Goal: Information Seeking & Learning: Learn about a topic

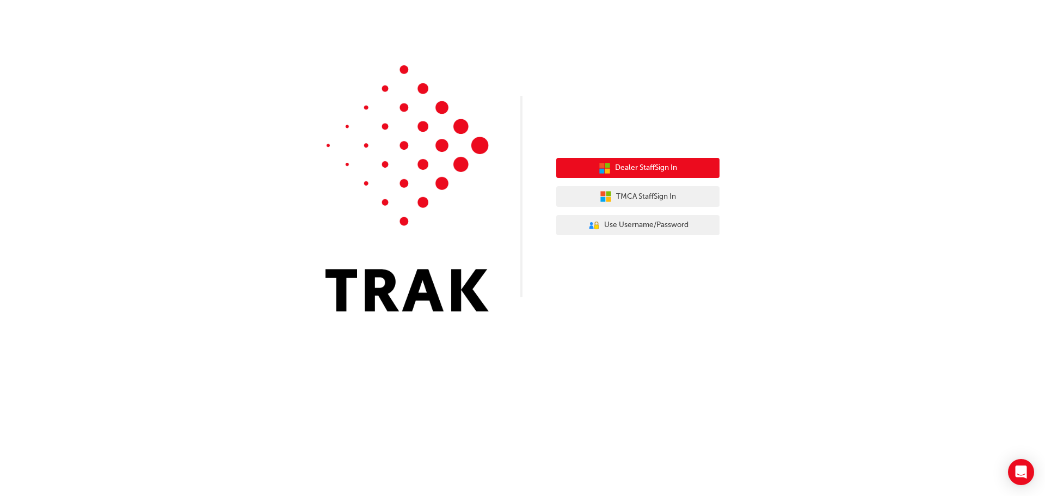
click at [632, 171] on span "Dealer Staff Sign In" at bounding box center [646, 168] width 62 height 13
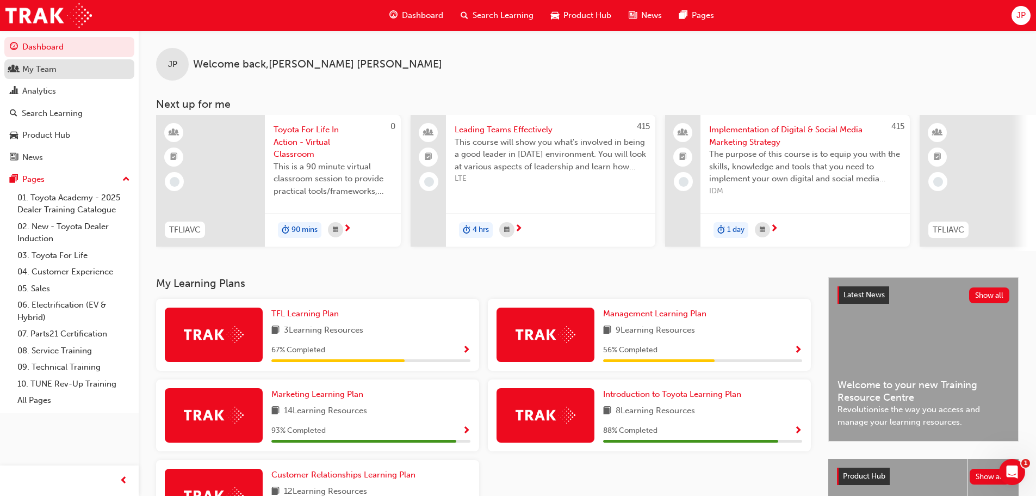
click at [73, 72] on div "My Team" at bounding box center [69, 70] width 119 height 14
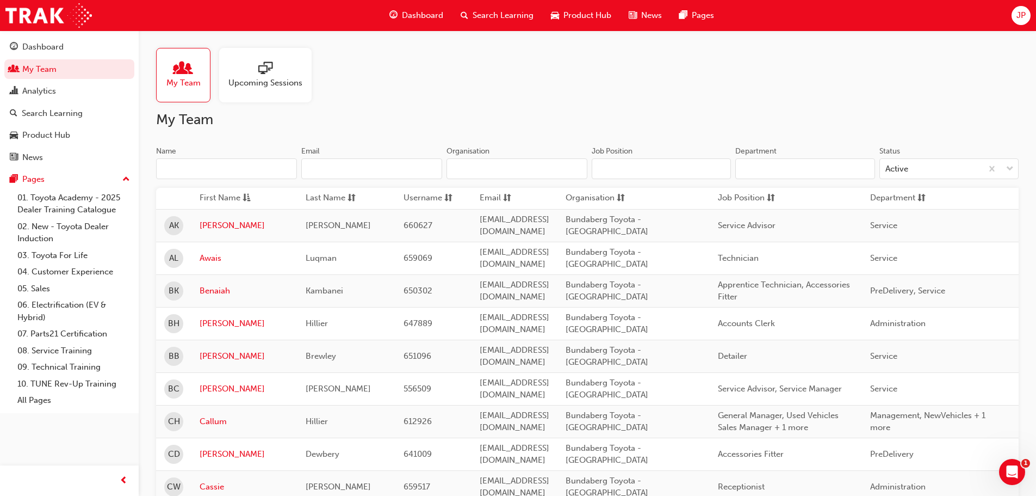
click at [269, 61] on span "sessionType_ONLINE_URL-icon" at bounding box center [265, 68] width 14 height 15
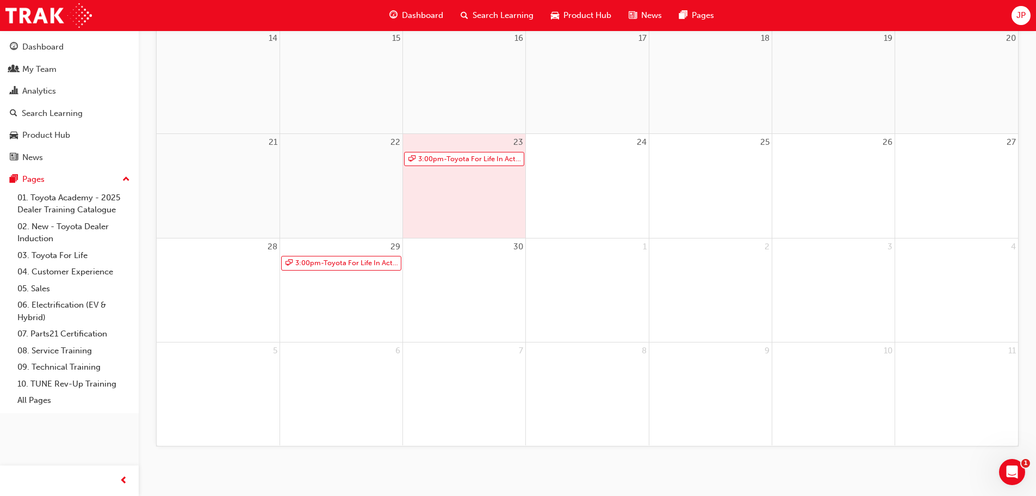
scroll to position [375, 0]
click at [472, 161] on link "3:00pm - Toyota For Life In Action - Virtual Classroom" at bounding box center [464, 155] width 120 height 15
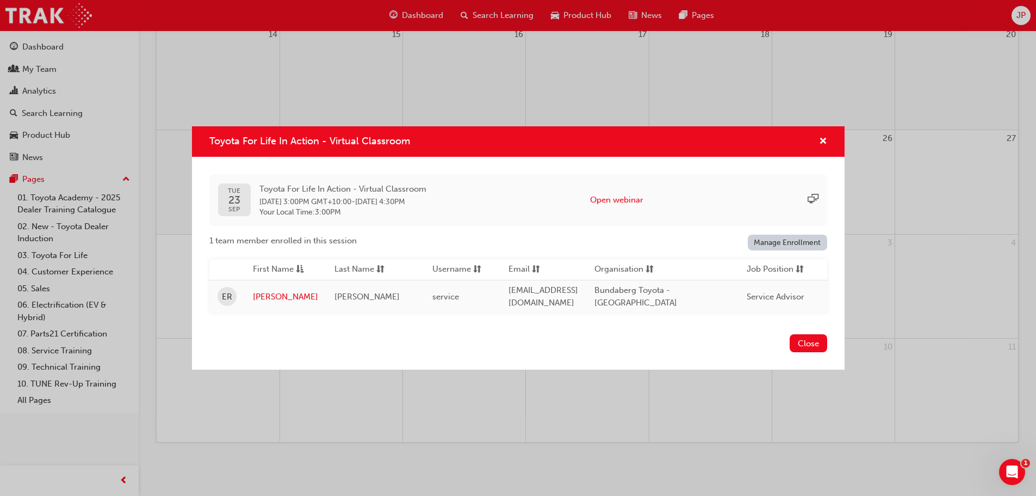
click at [831, 137] on div "Toyota For Life In Action - Virtual Classroom" at bounding box center [518, 141] width 653 height 31
click at [820, 344] on button "Close" at bounding box center [809, 343] width 38 height 18
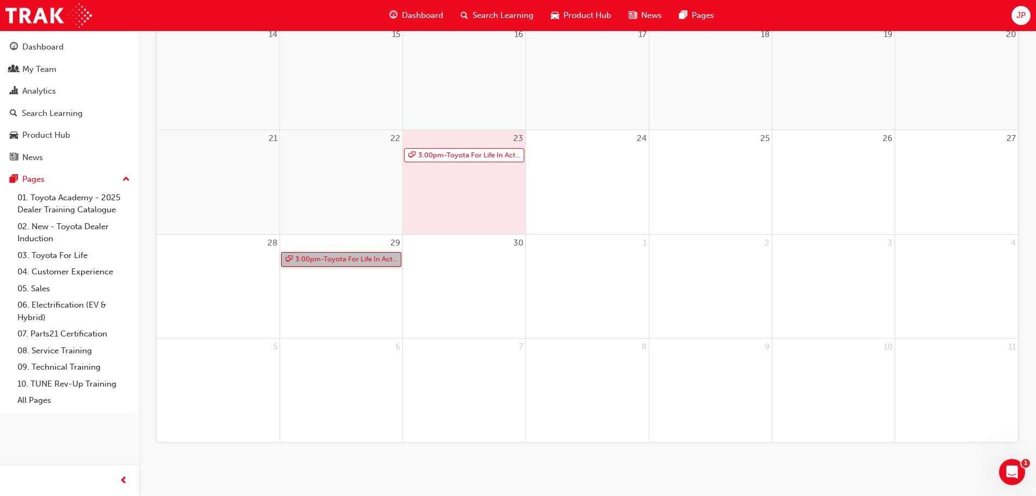
click at [328, 258] on link "3:00pm - Toyota For Life In Action - Virtual Classroom" at bounding box center [341, 259] width 120 height 15
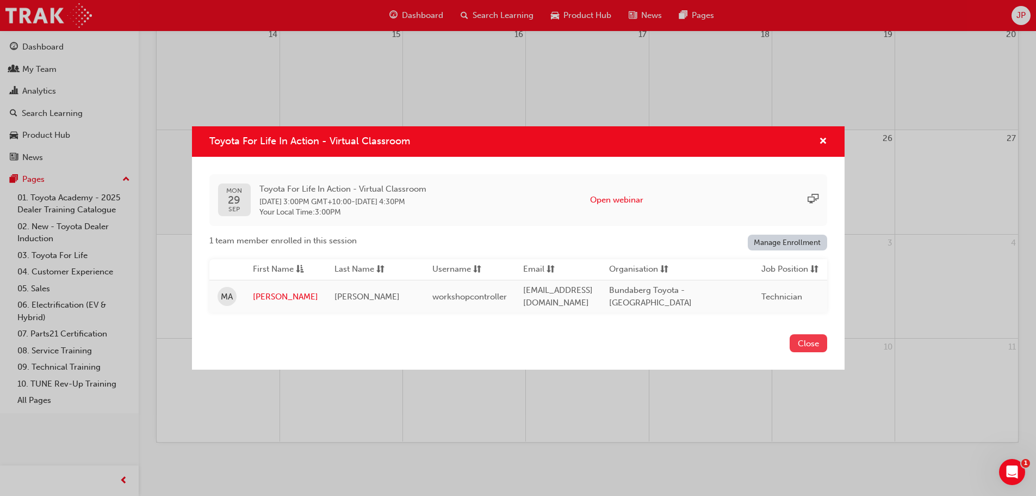
click at [817, 346] on button "Close" at bounding box center [809, 343] width 38 height 18
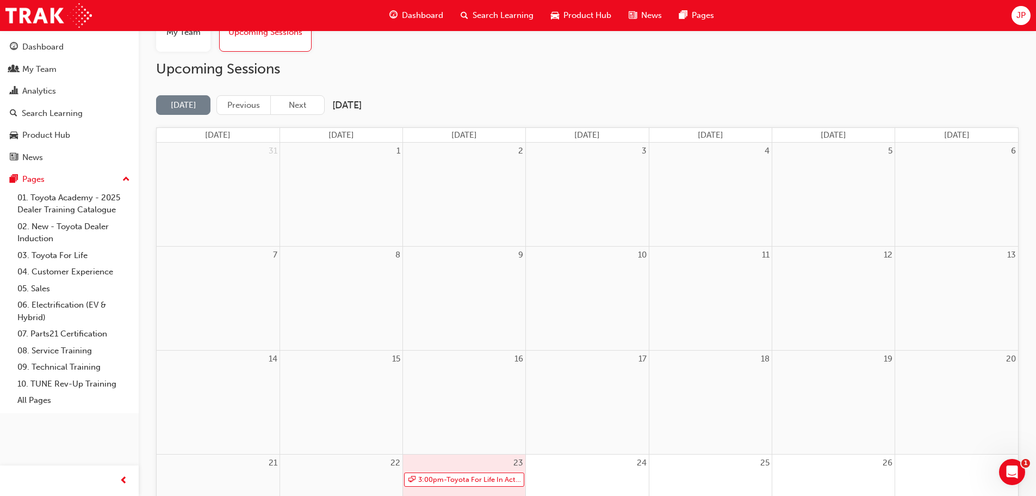
scroll to position [0, 0]
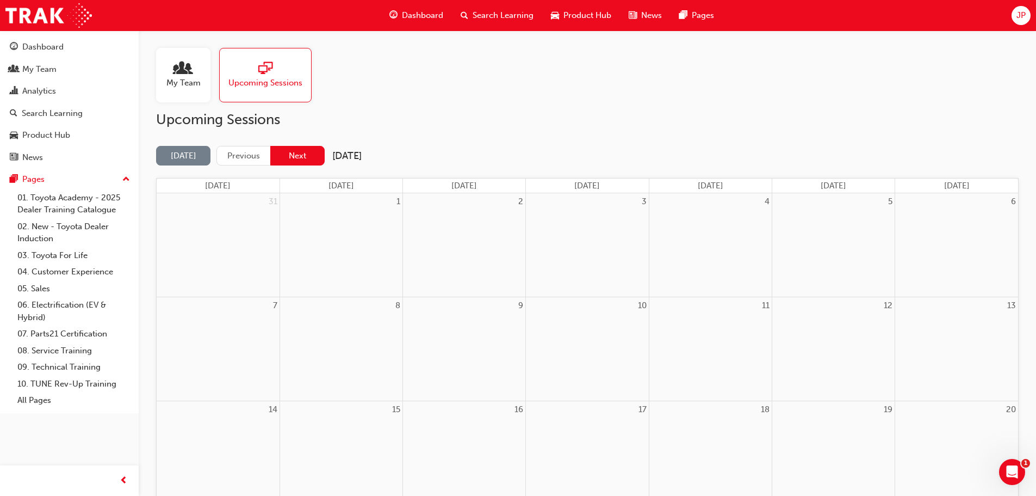
click at [300, 152] on button "Next" at bounding box center [297, 156] width 54 height 20
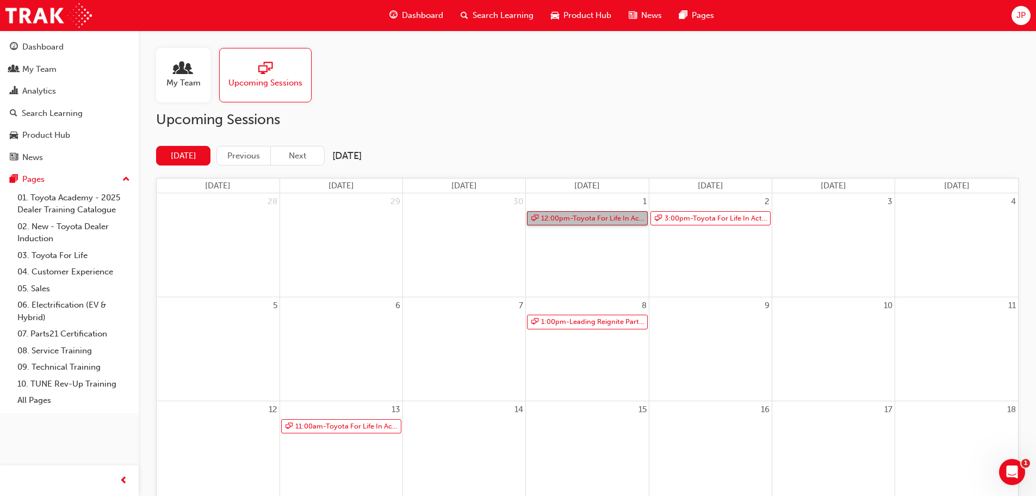
click at [577, 220] on link "12:00pm - Toyota For Life In Action - Virtual Classroom" at bounding box center [587, 218] width 120 height 15
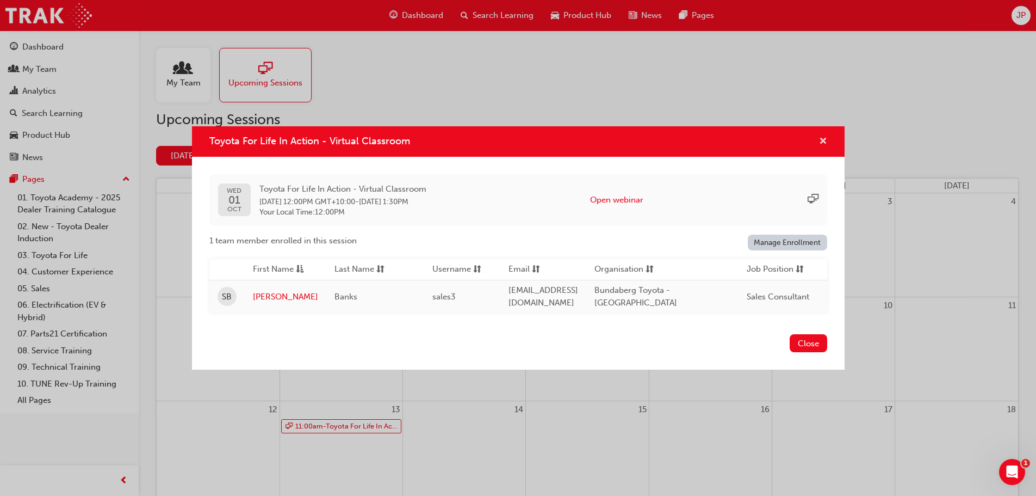
click at [823, 141] on span "cross-icon" at bounding box center [823, 142] width 8 height 10
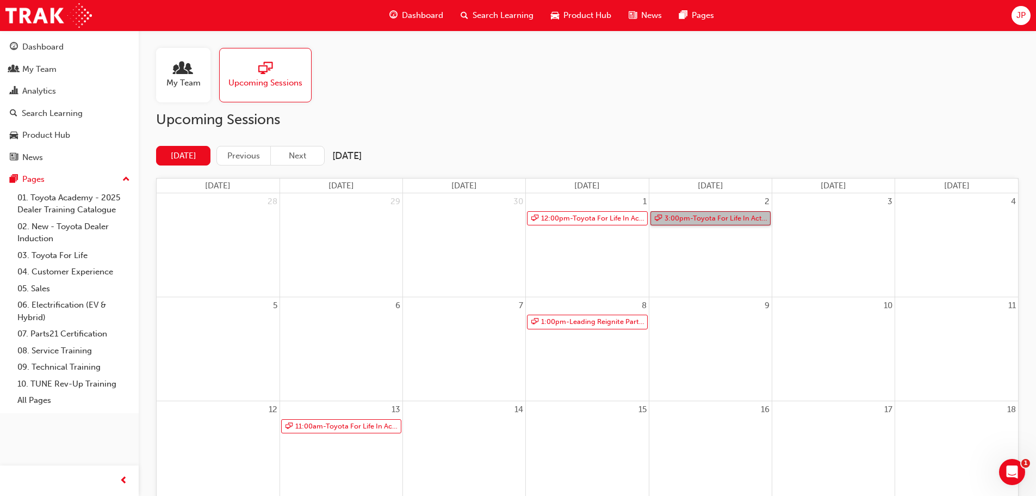
click at [735, 218] on link "3:00pm - Toyota For Life In Action - Virtual Classroom" at bounding box center [711, 218] width 120 height 15
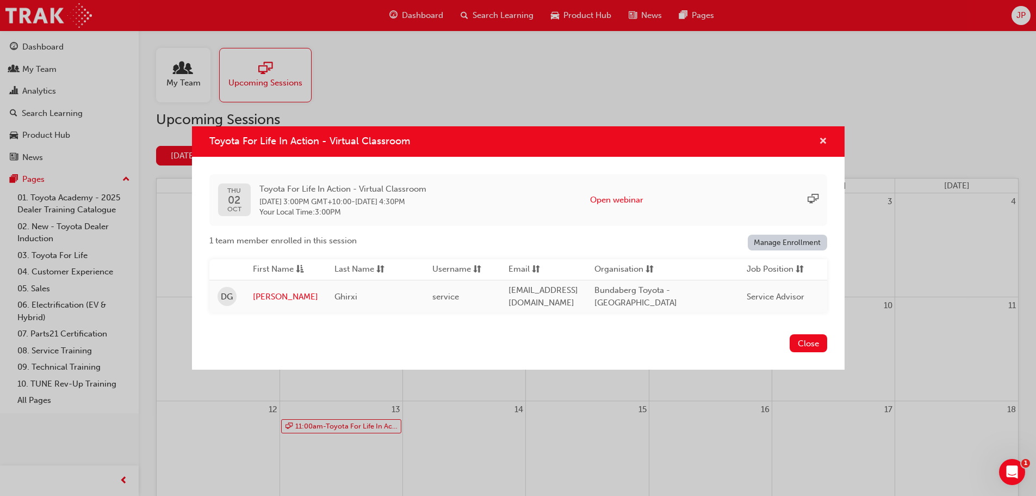
click at [824, 143] on span "cross-icon" at bounding box center [823, 142] width 8 height 10
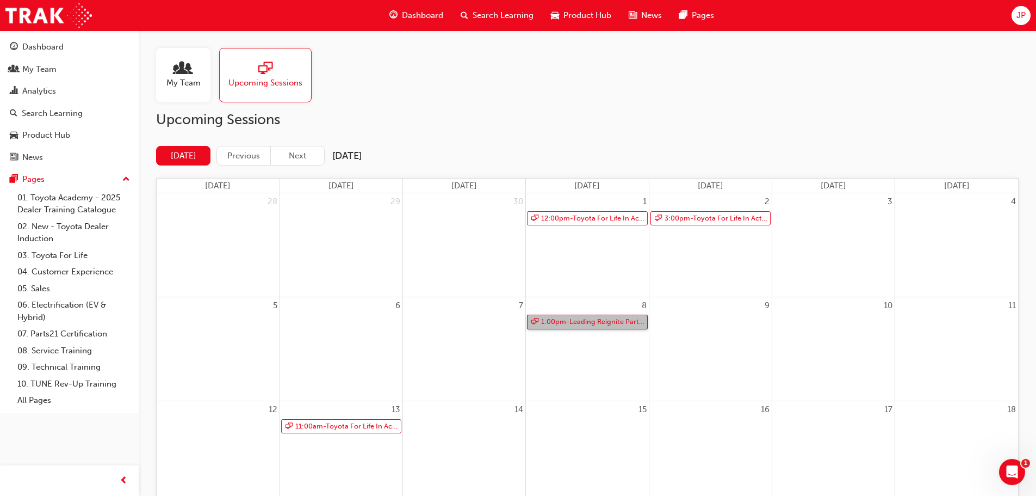
click at [601, 319] on link "1:00pm - Leading Reignite Part 2 - Virtual Classroom" at bounding box center [587, 321] width 120 height 15
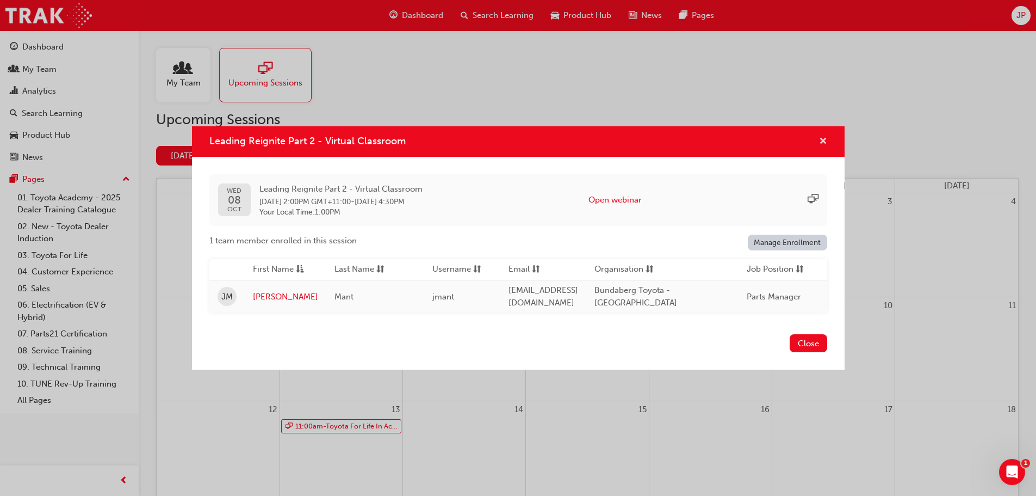
click at [822, 138] on span "cross-icon" at bounding box center [823, 142] width 8 height 10
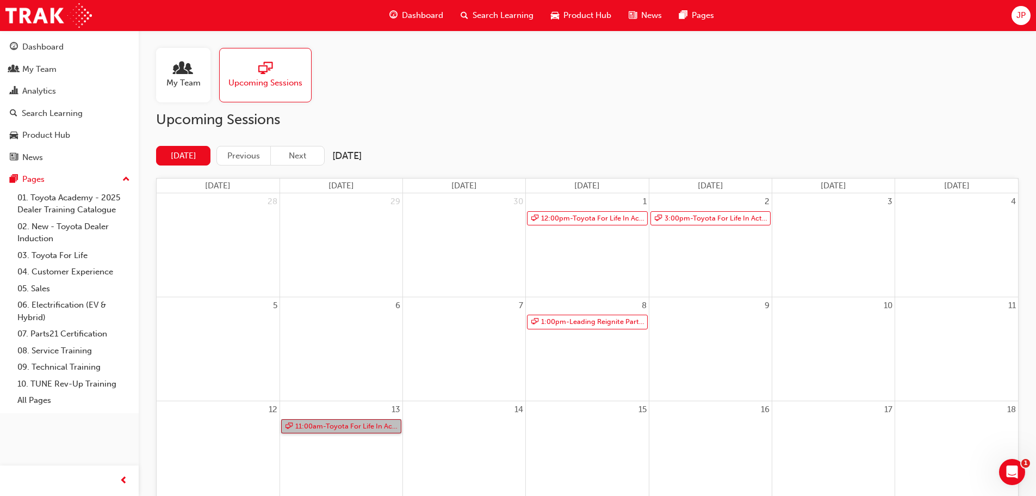
click at [329, 427] on link "11:00am - Toyota For Life In Action - Virtual Classroom" at bounding box center [341, 426] width 120 height 15
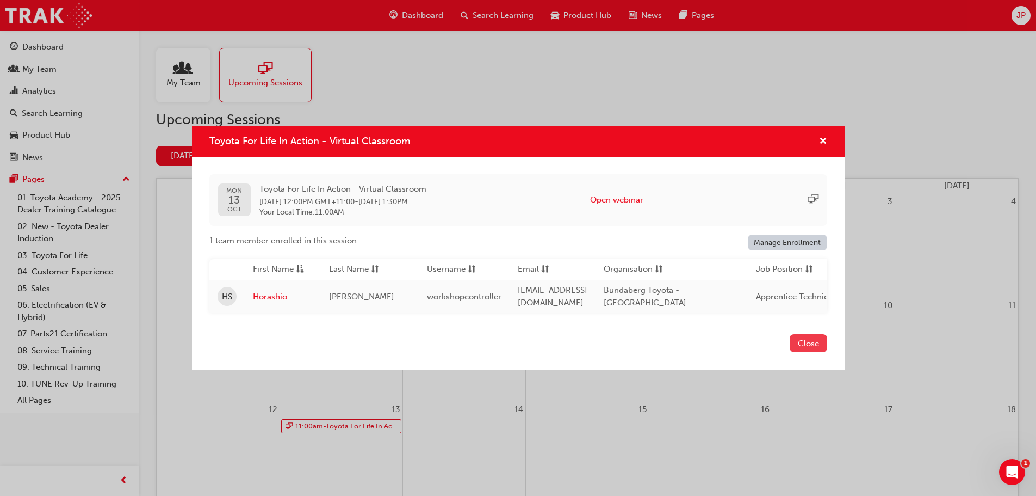
click at [813, 343] on button "Close" at bounding box center [809, 343] width 38 height 18
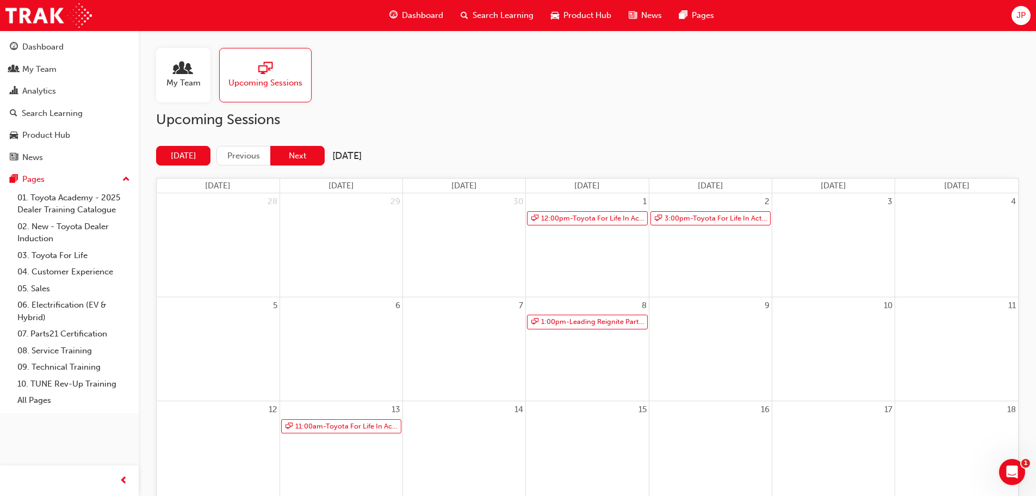
click at [293, 148] on button "Next" at bounding box center [297, 156] width 54 height 20
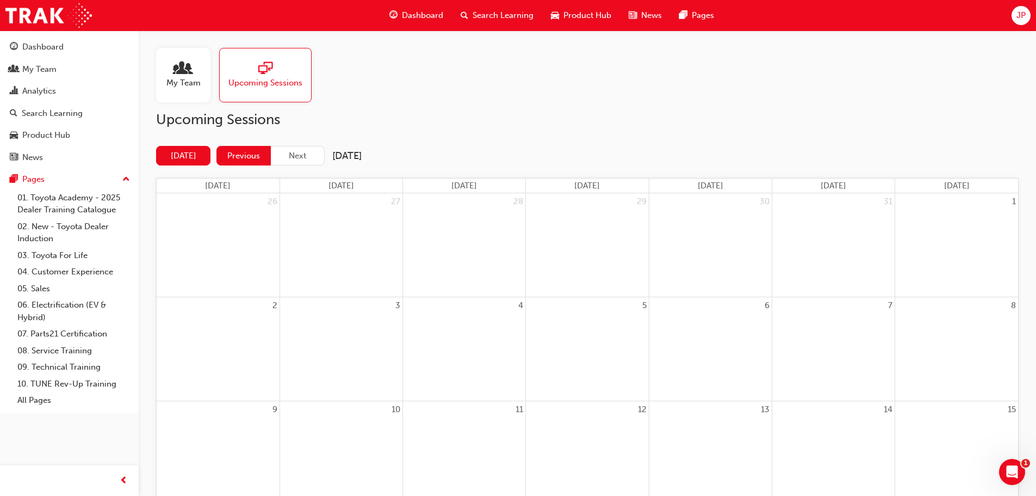
click at [242, 152] on button "Previous" at bounding box center [244, 156] width 54 height 20
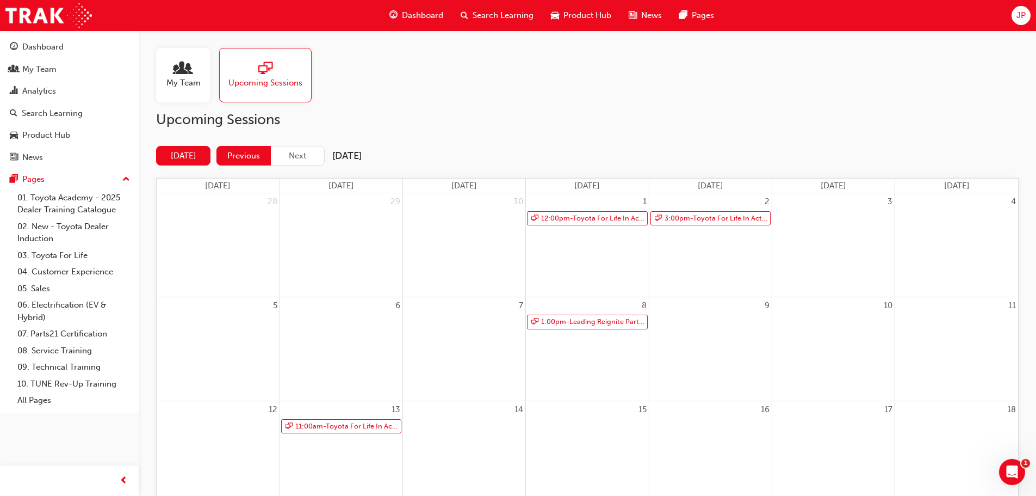
click at [241, 156] on button "Previous" at bounding box center [244, 156] width 54 height 20
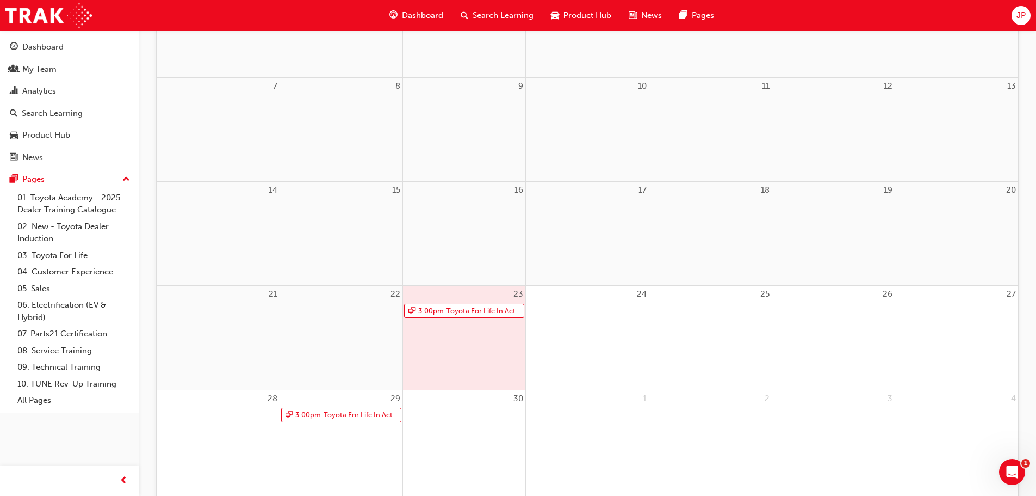
scroll to position [272, 0]
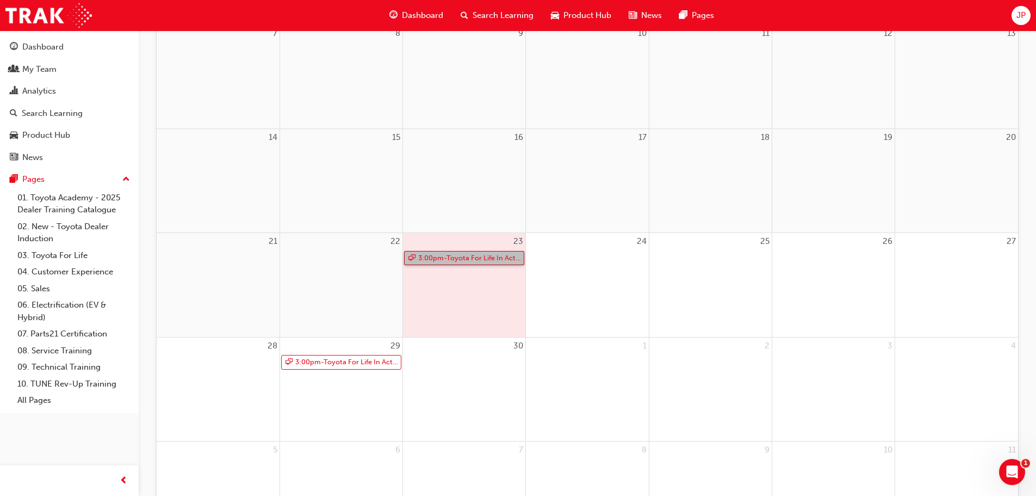
click at [457, 260] on link "3:00pm - Toyota For Life In Action - Virtual Classroom" at bounding box center [464, 258] width 120 height 15
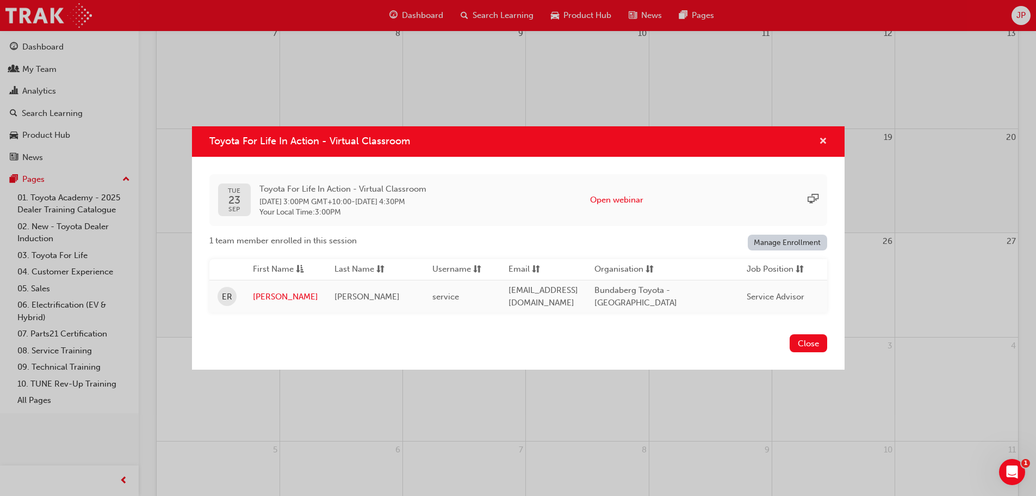
click at [826, 137] on span "cross-icon" at bounding box center [823, 142] width 8 height 10
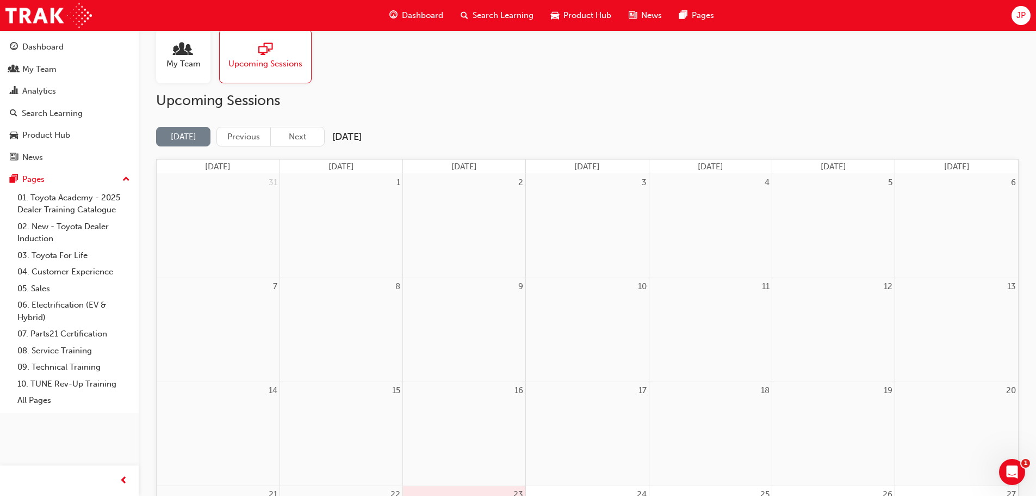
scroll to position [0, 0]
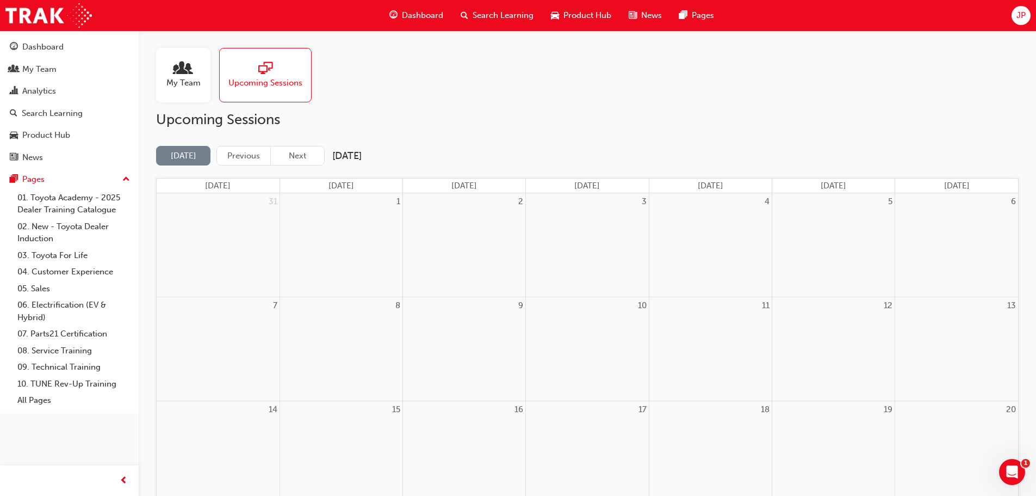
click at [182, 64] on span "people-icon" at bounding box center [183, 68] width 14 height 15
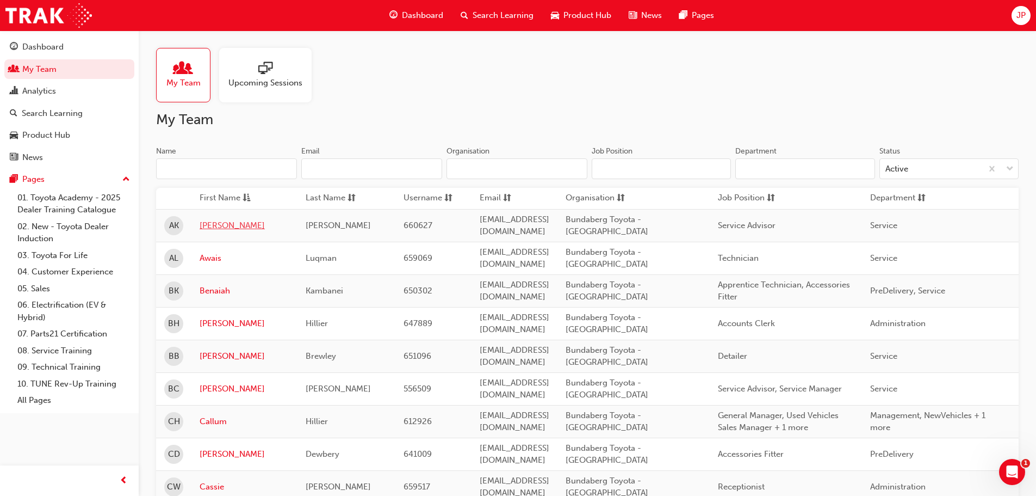
click at [208, 221] on link "[PERSON_NAME]" at bounding box center [245, 225] width 90 height 13
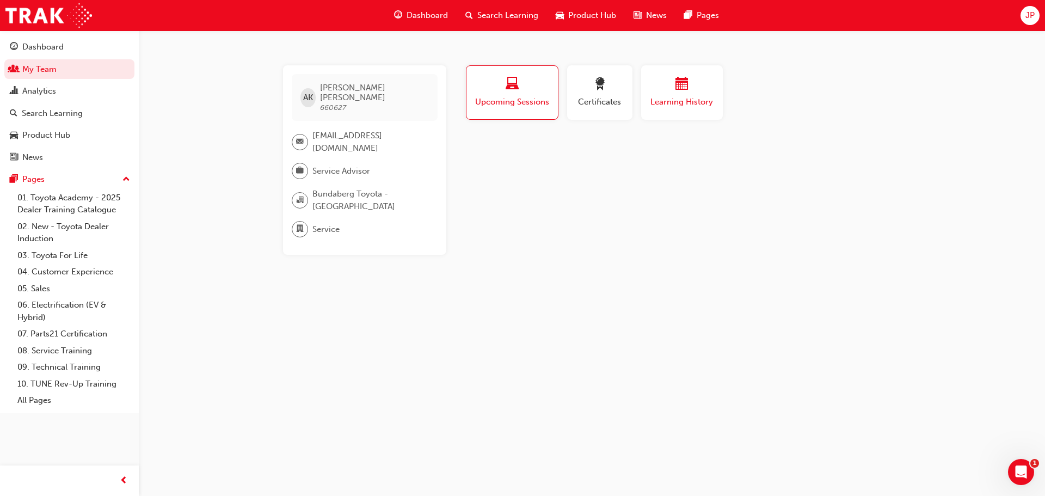
click at [681, 85] on span "calendar-icon" at bounding box center [681, 84] width 13 height 15
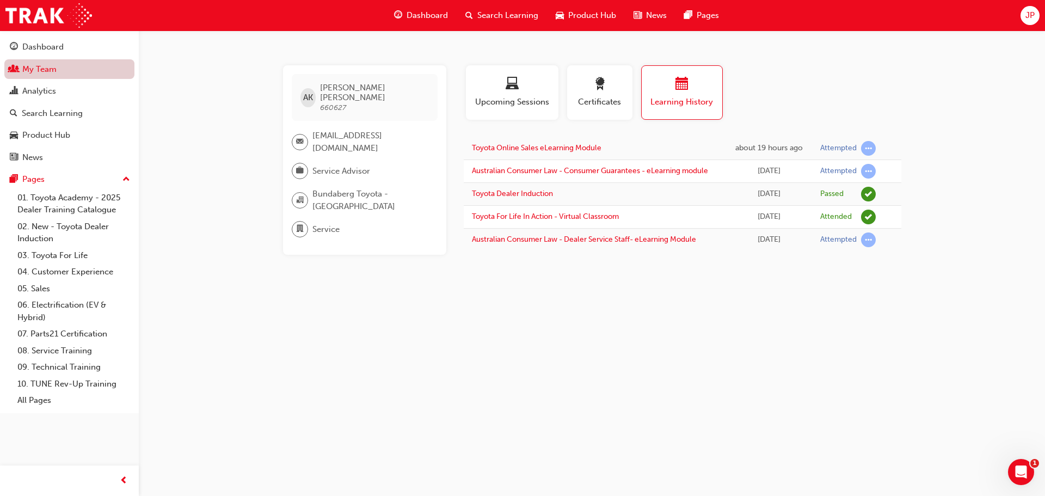
click at [39, 70] on link "My Team" at bounding box center [69, 69] width 130 height 20
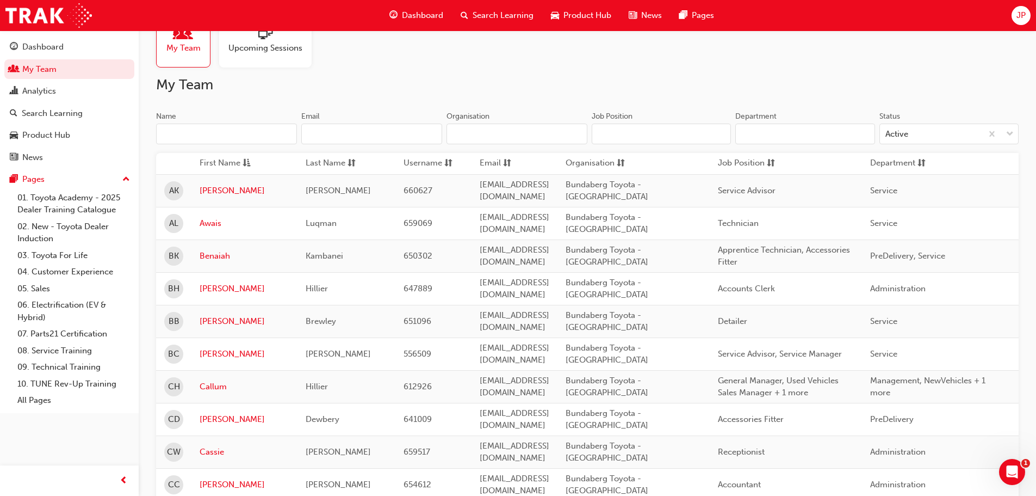
scroll to position [54, 0]
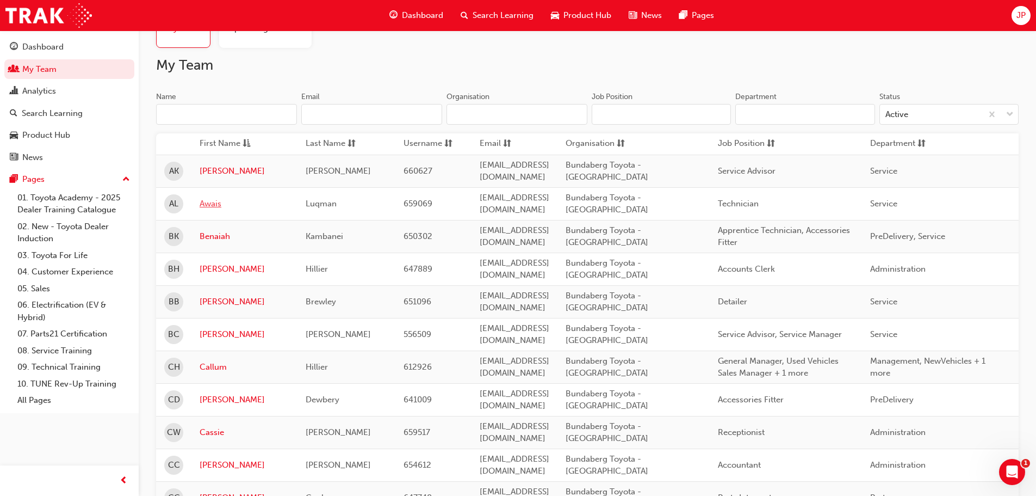
click at [213, 198] on link "Awais" at bounding box center [245, 204] width 90 height 13
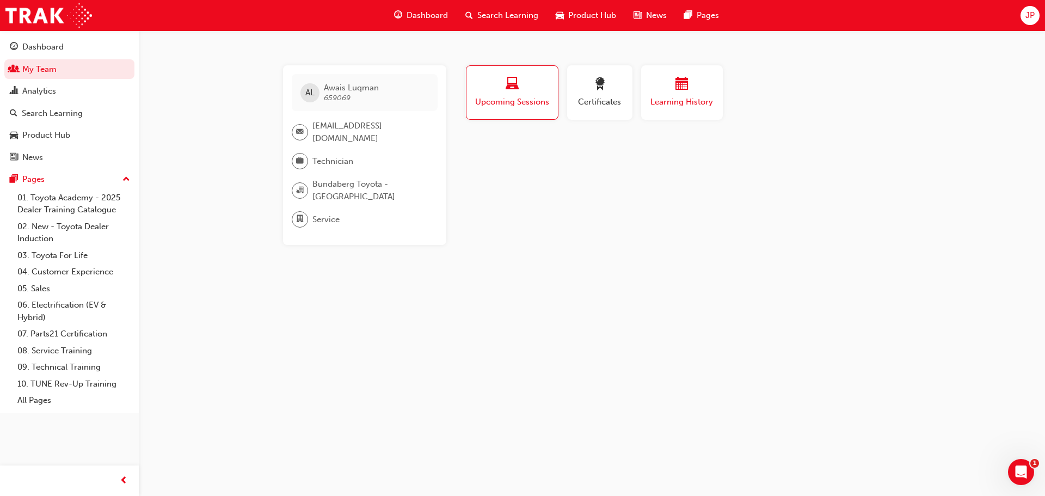
click at [695, 79] on div "button" at bounding box center [681, 85] width 65 height 17
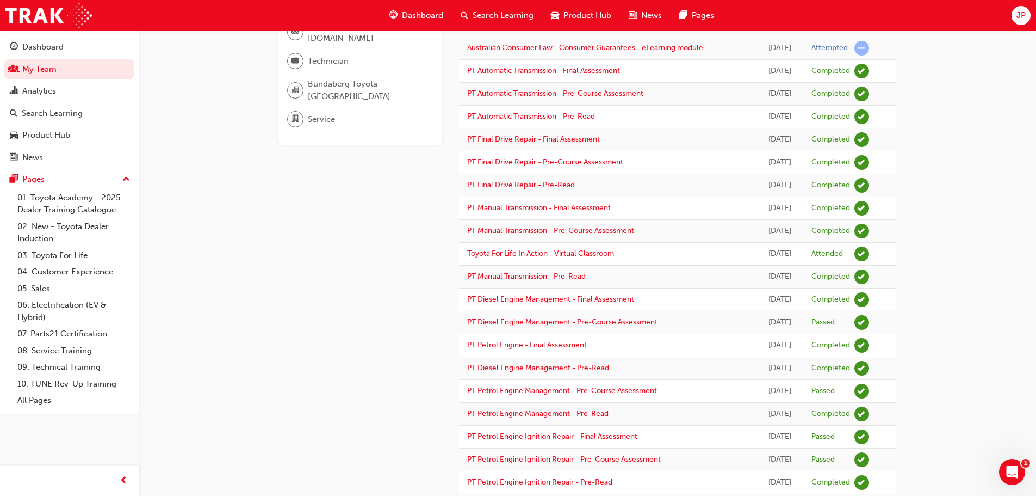
scroll to position [109, 0]
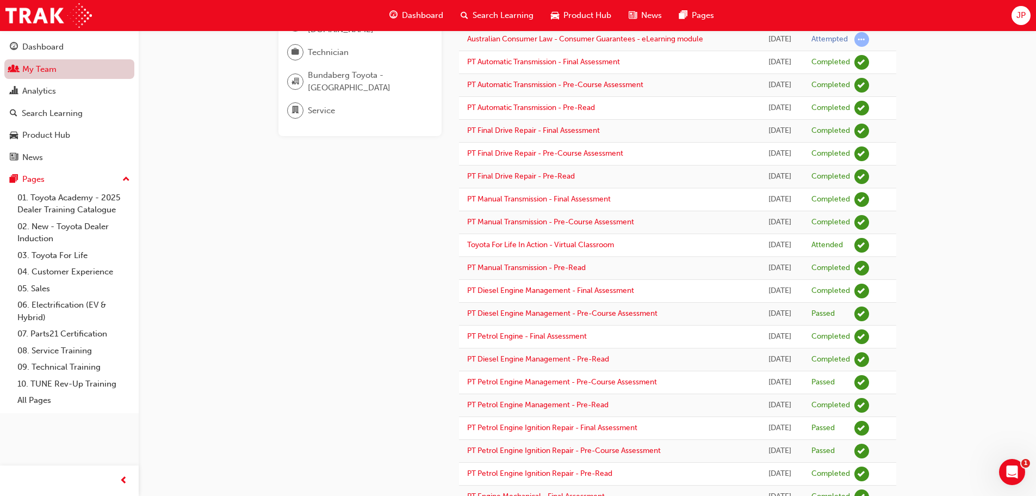
click at [37, 64] on link "My Team" at bounding box center [69, 69] width 130 height 20
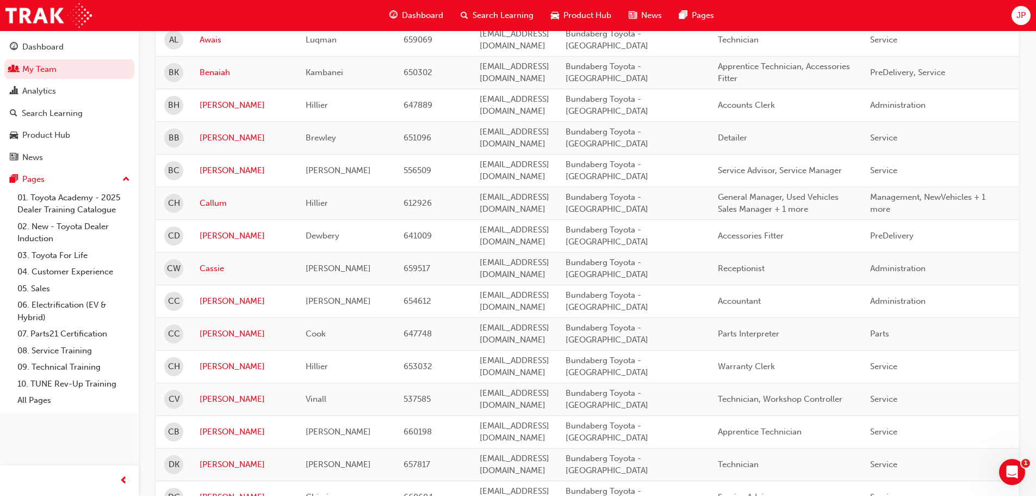
scroll to position [272, 0]
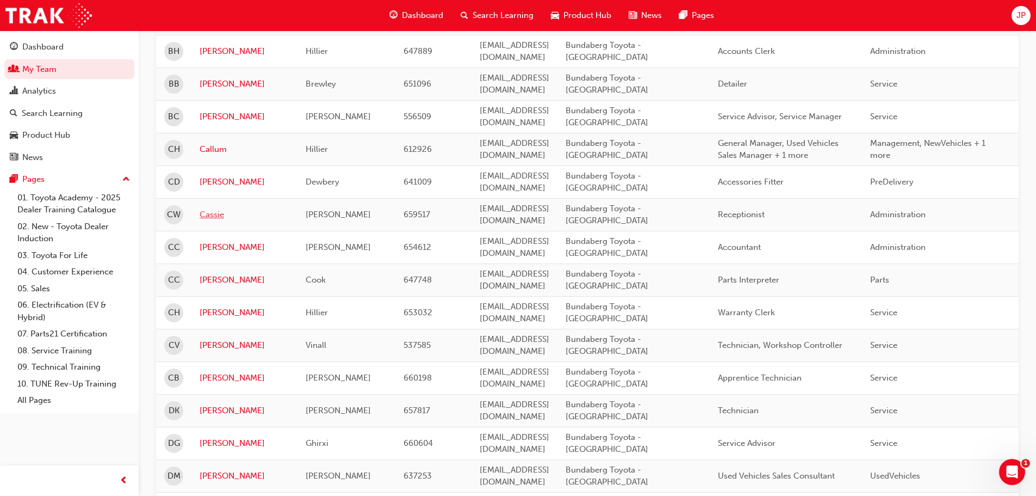
click at [212, 208] on link "Cassie" at bounding box center [245, 214] width 90 height 13
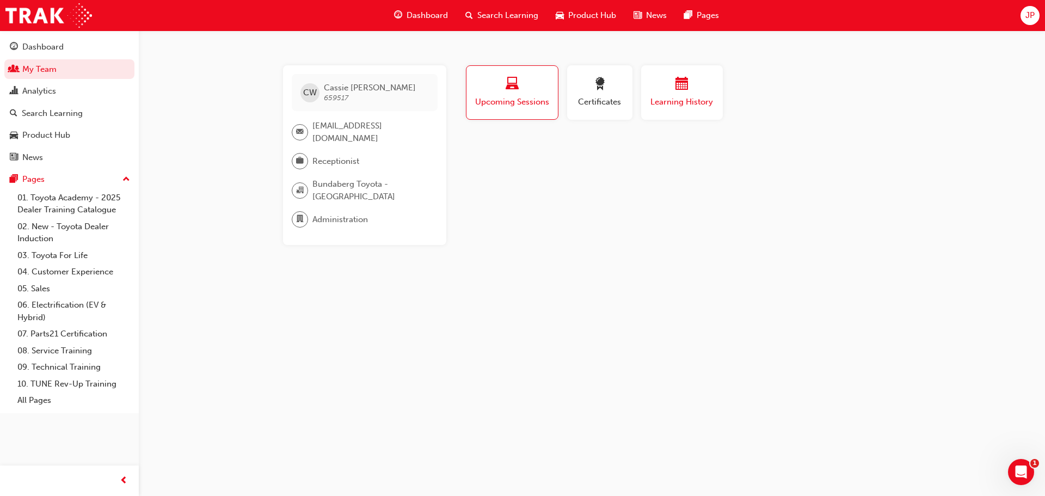
click at [683, 97] on span "Learning History" at bounding box center [681, 102] width 65 height 13
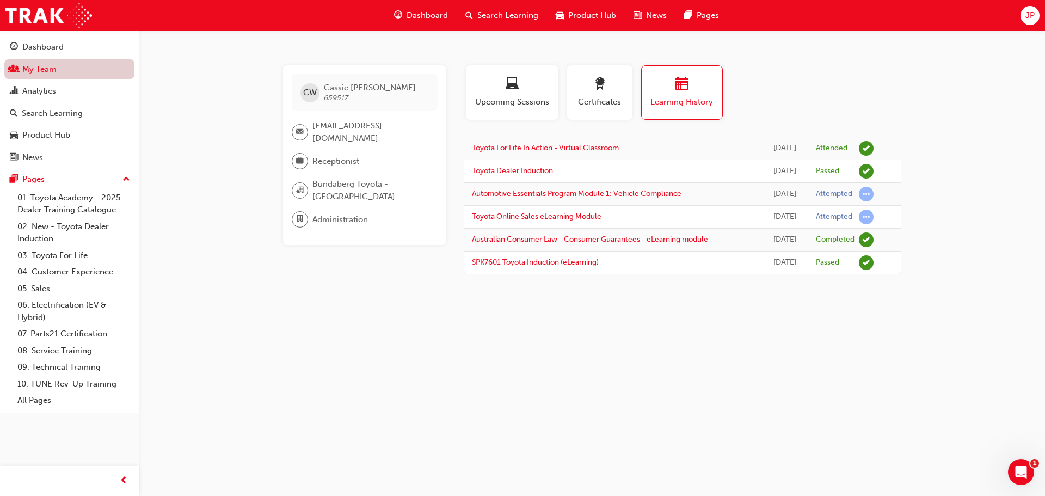
click at [45, 67] on link "My Team" at bounding box center [69, 69] width 130 height 20
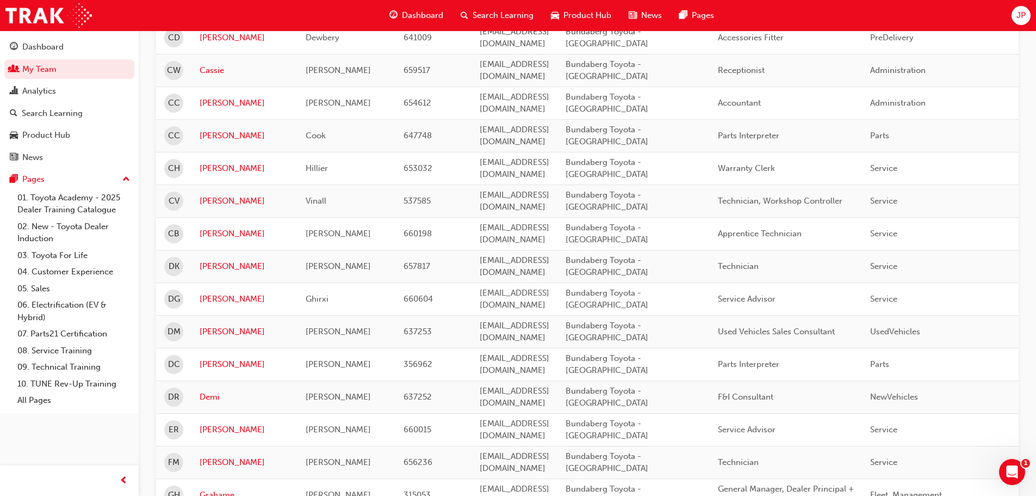
scroll to position [435, 0]
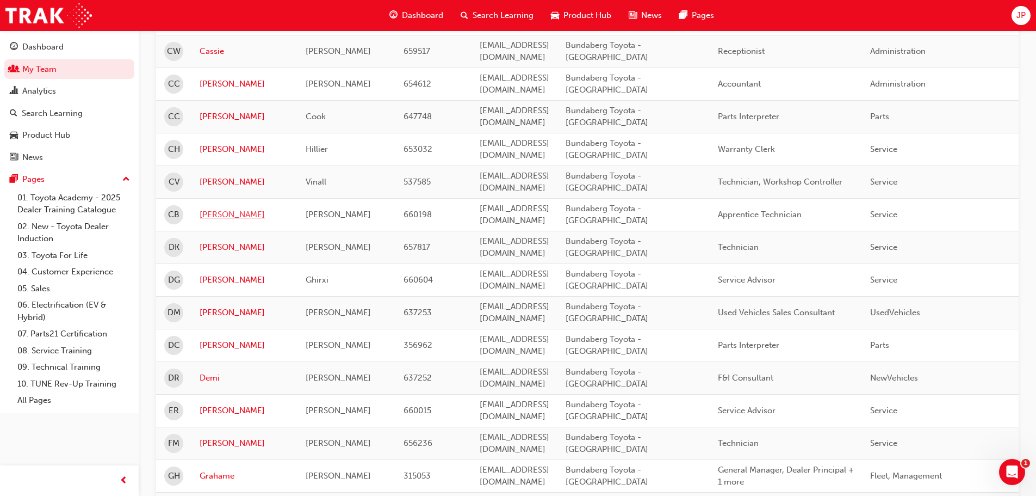
click at [212, 208] on link "[PERSON_NAME]" at bounding box center [245, 214] width 90 height 13
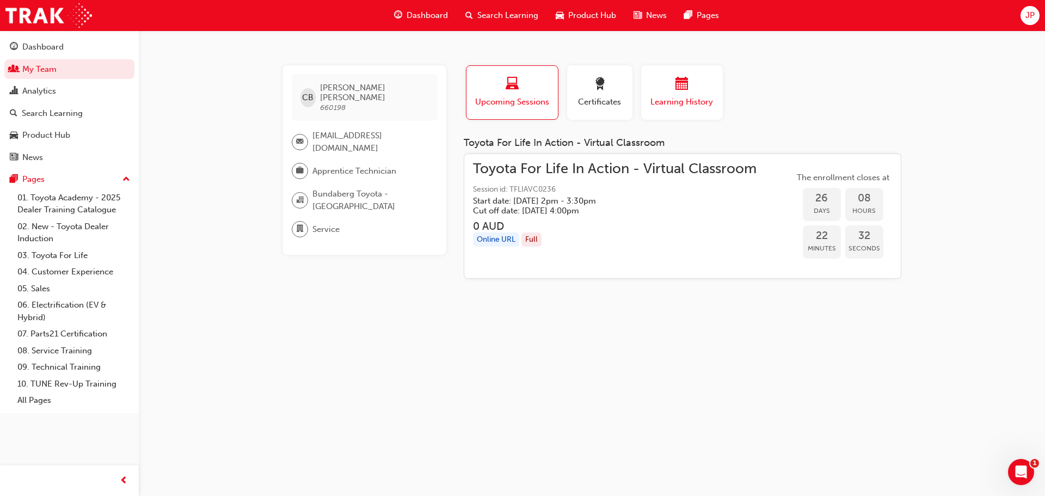
click at [702, 86] on div "button" at bounding box center [681, 85] width 65 height 17
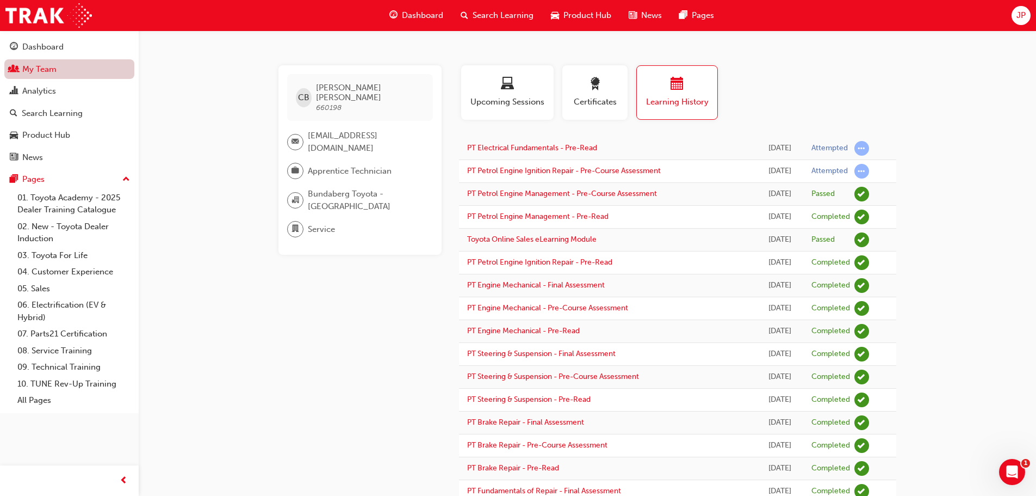
click at [41, 69] on link "My Team" at bounding box center [69, 69] width 130 height 20
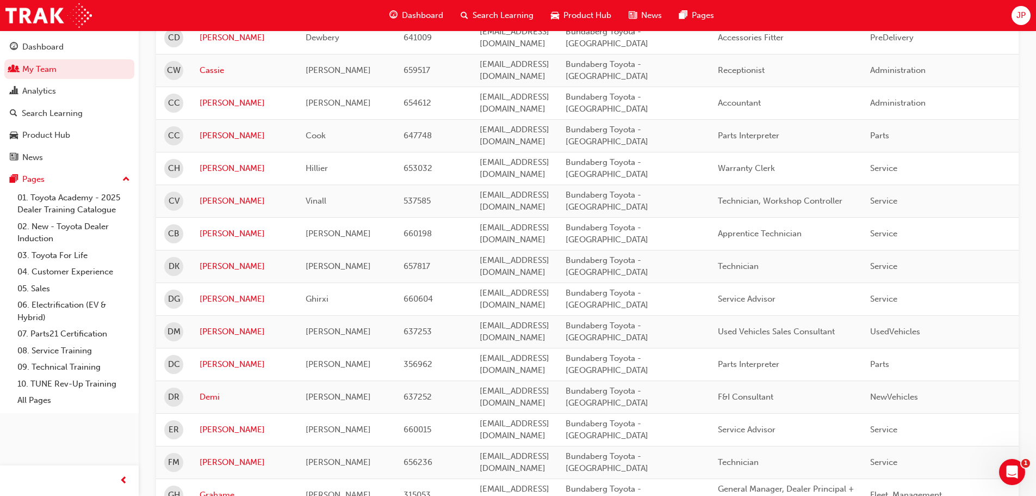
scroll to position [435, 0]
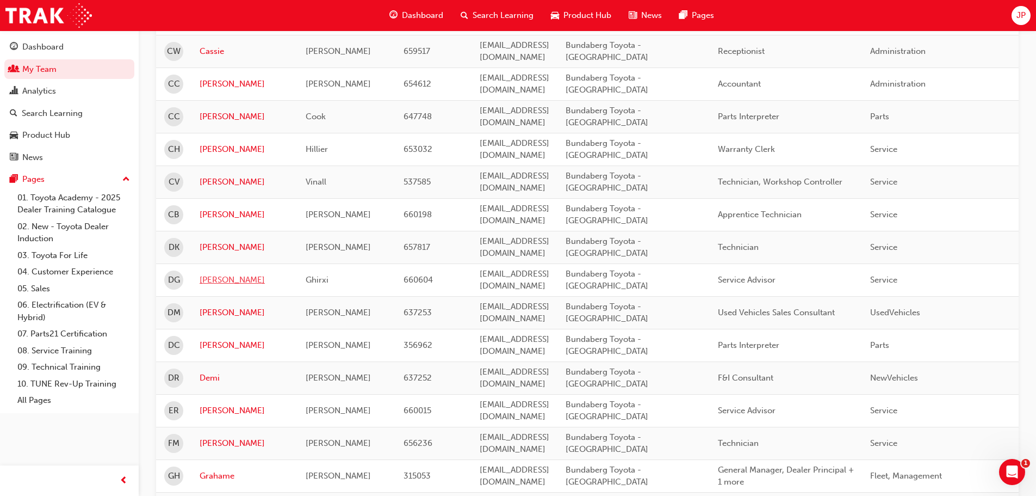
click at [215, 274] on link "[PERSON_NAME]" at bounding box center [245, 280] width 90 height 13
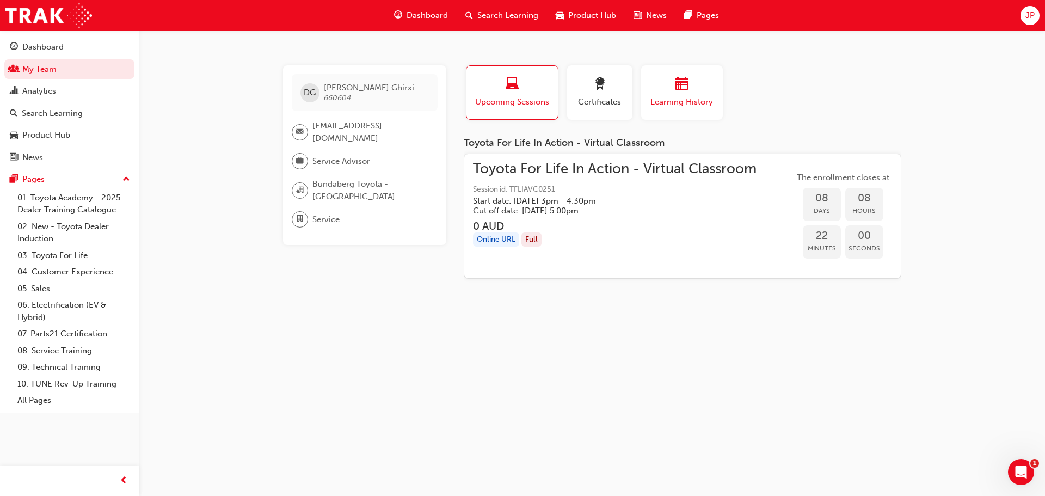
click at [677, 90] on span "calendar-icon" at bounding box center [681, 84] width 13 height 15
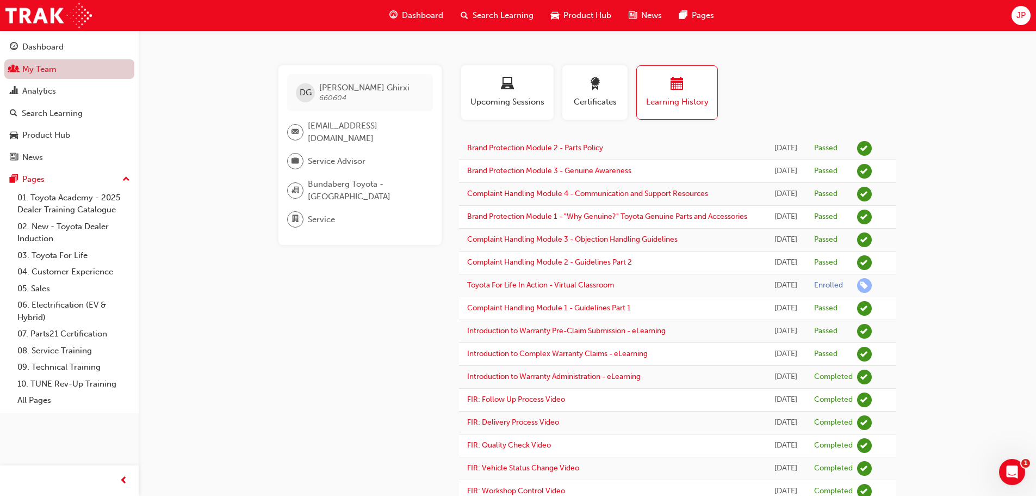
click at [24, 64] on link "My Team" at bounding box center [69, 69] width 130 height 20
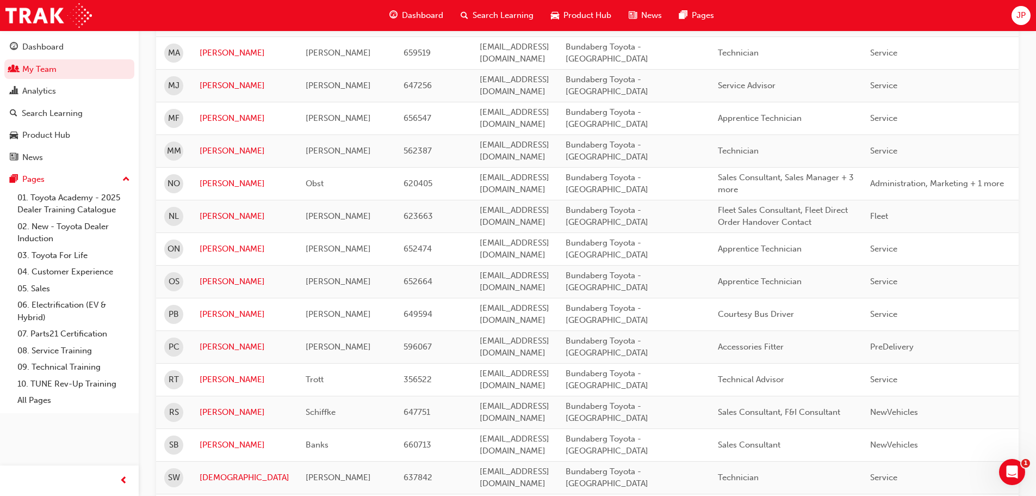
scroll to position [1251, 0]
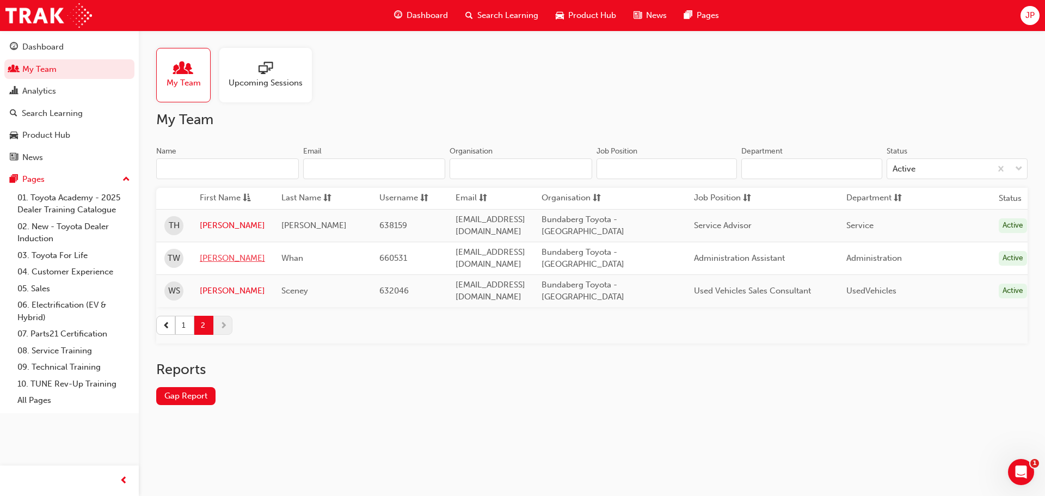
click at [208, 252] on link "[PERSON_NAME]" at bounding box center [232, 258] width 65 height 13
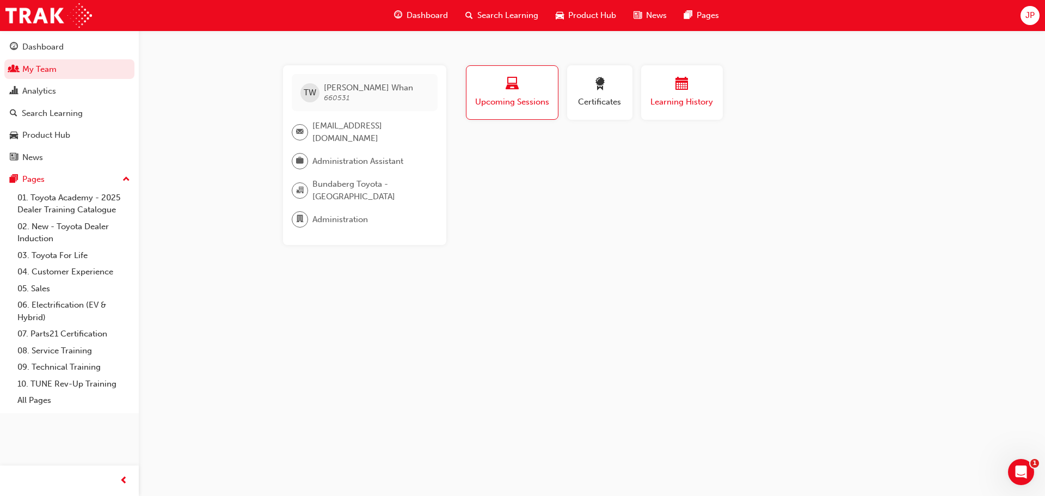
click at [692, 92] on div "button" at bounding box center [681, 85] width 65 height 17
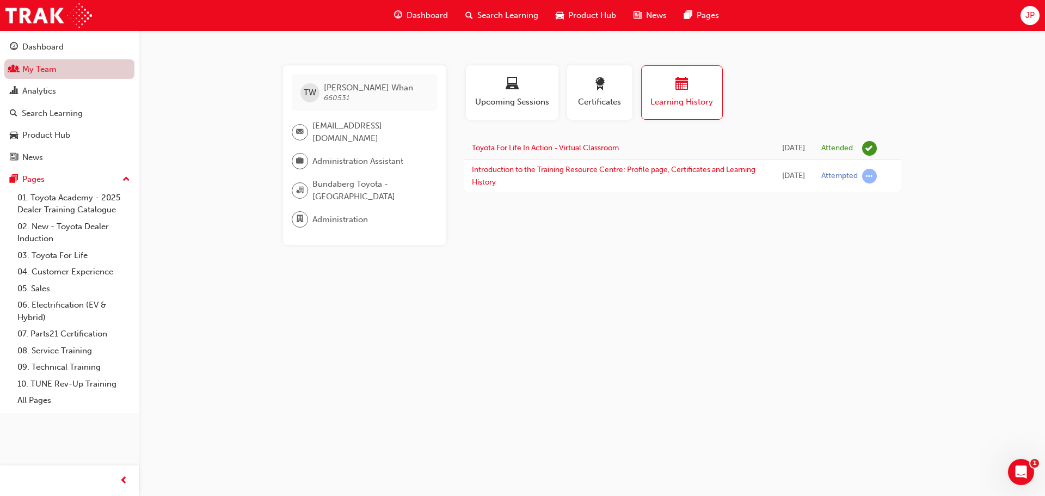
click at [42, 71] on link "My Team" at bounding box center [69, 69] width 130 height 20
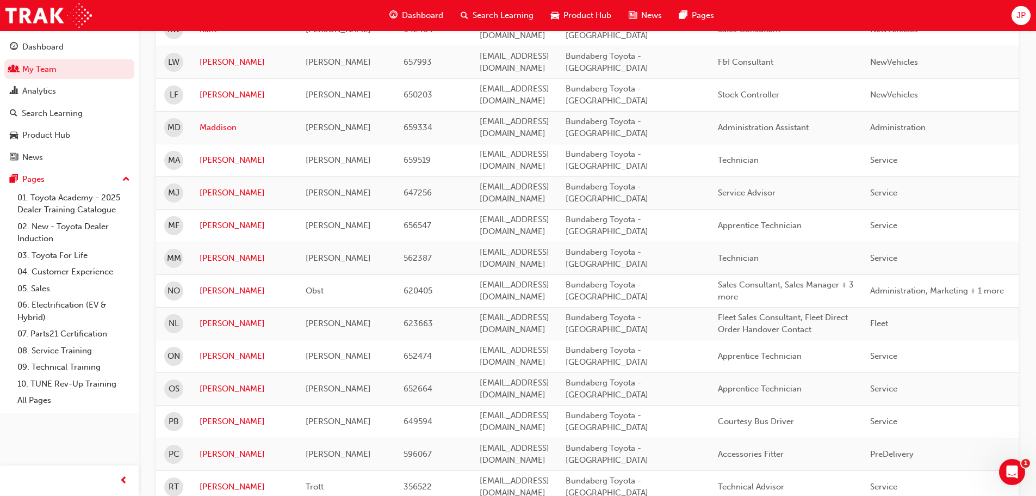
scroll to position [1274, 0]
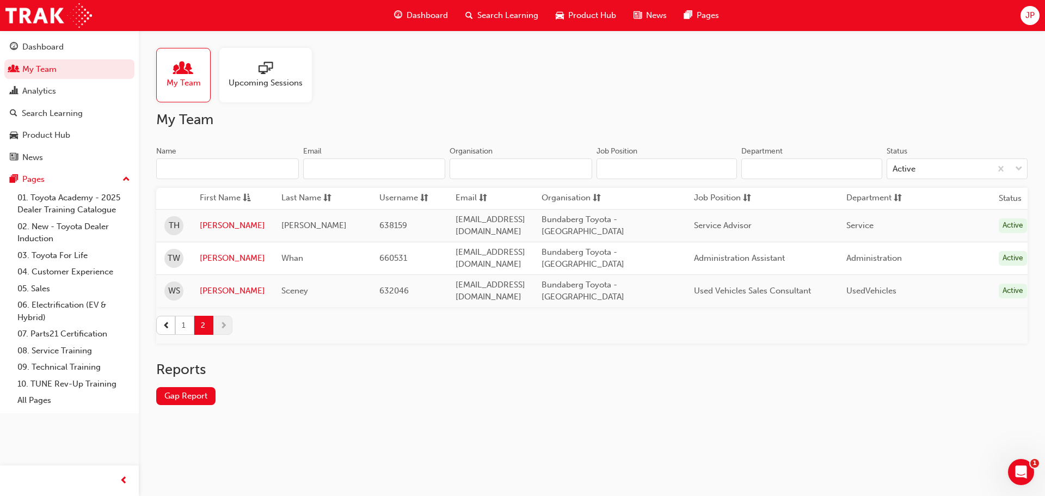
click at [188, 316] on button "1" at bounding box center [184, 325] width 19 height 19
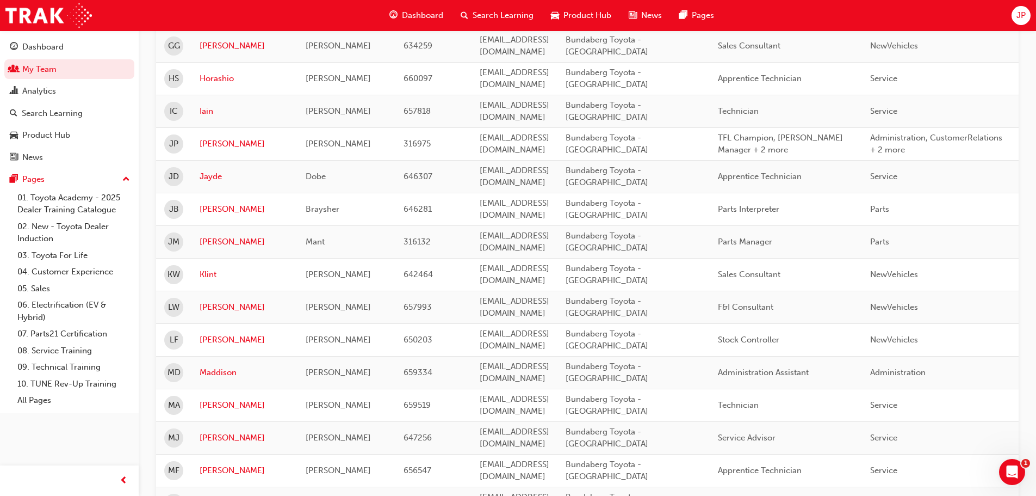
scroll to position [893, 0]
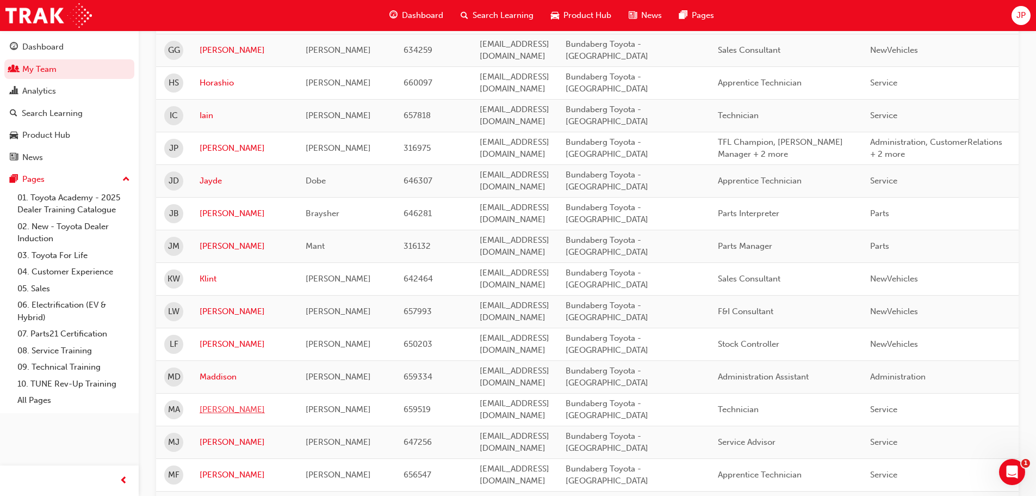
click at [214, 403] on link "[PERSON_NAME]" at bounding box center [245, 409] width 90 height 13
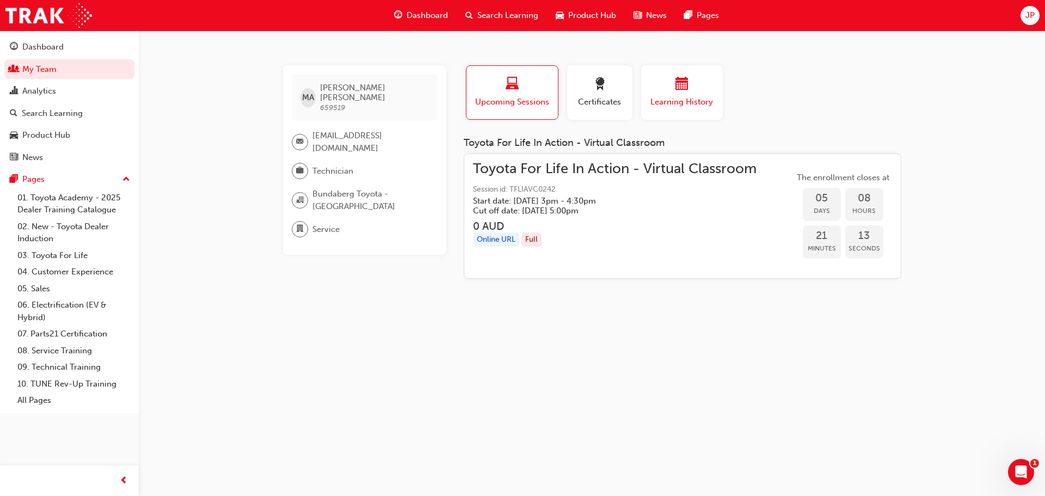
click at [693, 87] on div "button" at bounding box center [681, 85] width 65 height 17
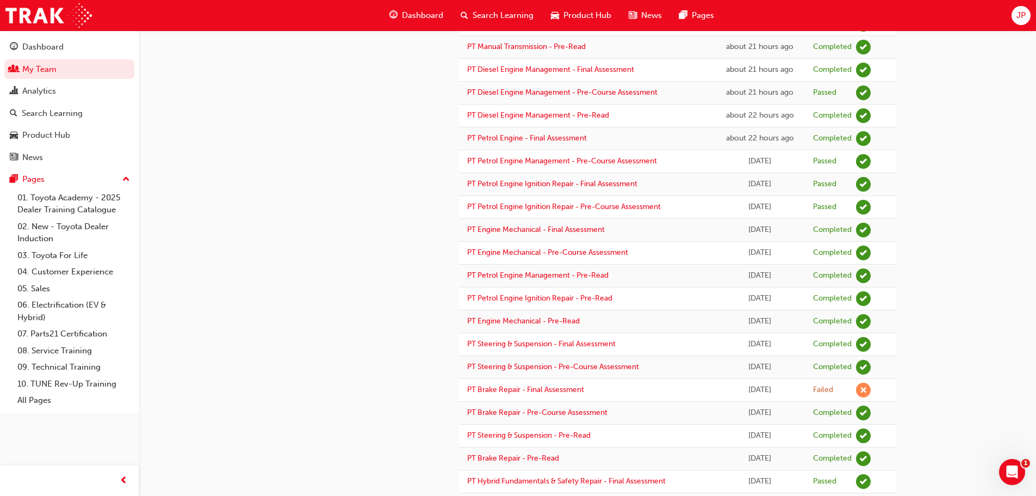
scroll to position [490, 0]
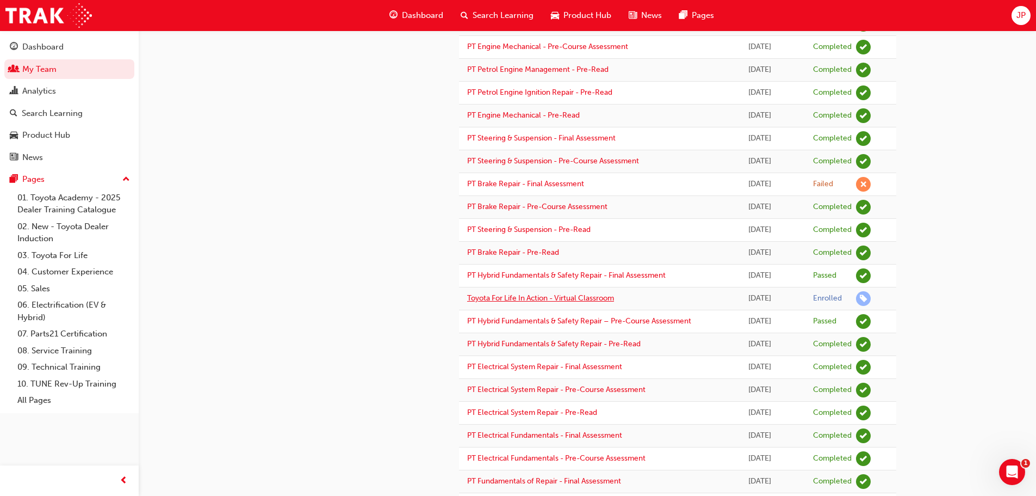
click at [530, 299] on link "Toyota For Life In Action - Virtual Classroom" at bounding box center [540, 297] width 147 height 9
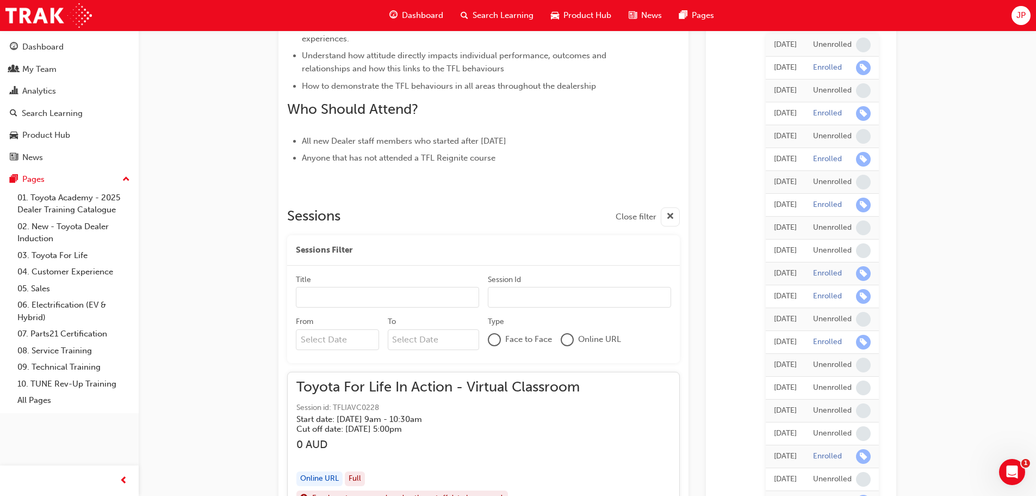
scroll to position [508, 0]
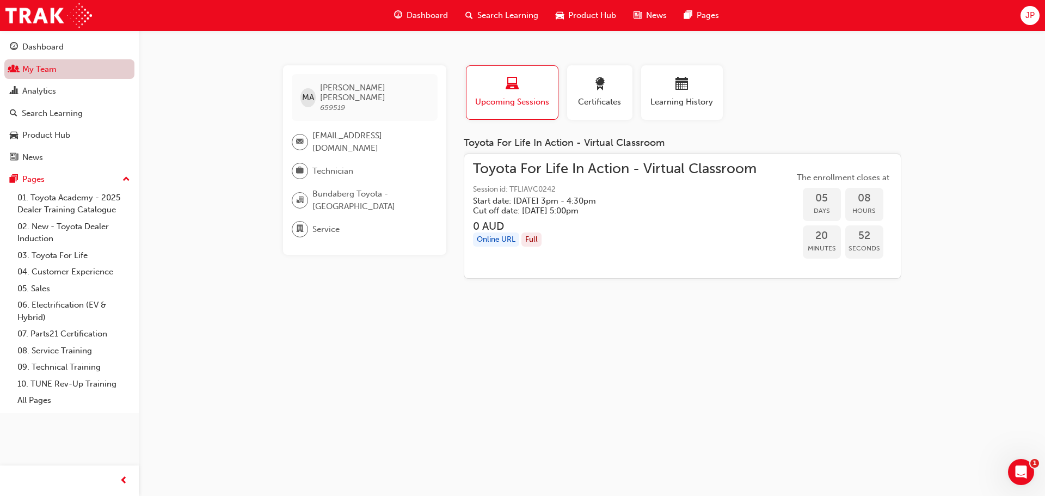
click at [51, 71] on link "My Team" at bounding box center [69, 69] width 130 height 20
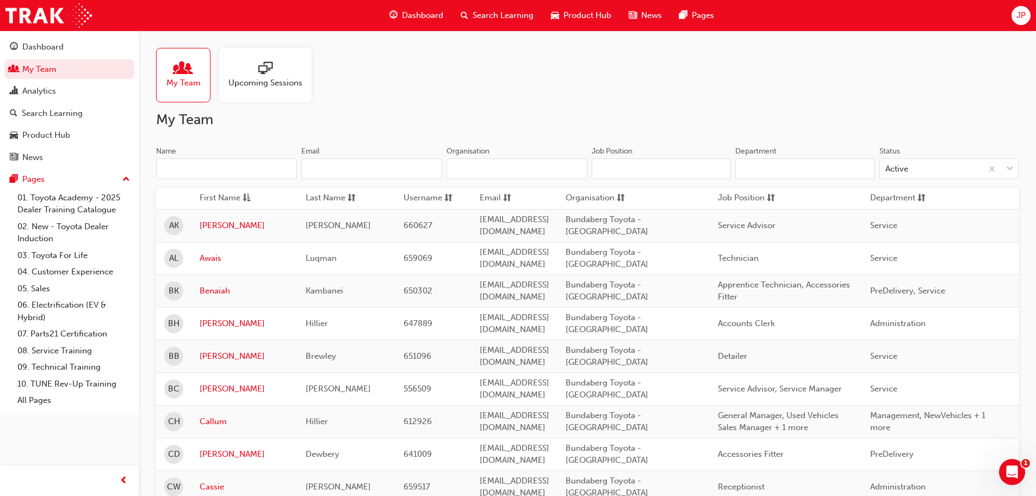
click at [293, 71] on div at bounding box center [266, 68] width 74 height 15
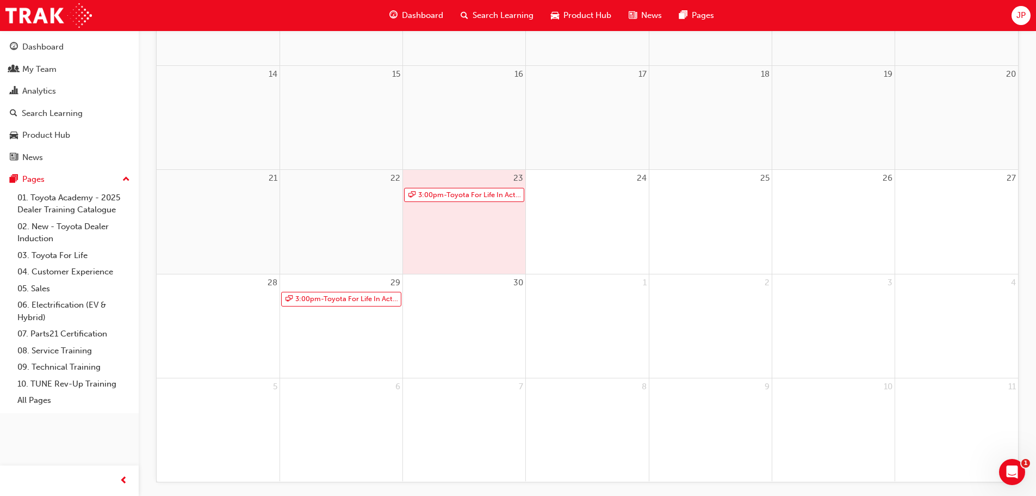
scroll to position [375, 0]
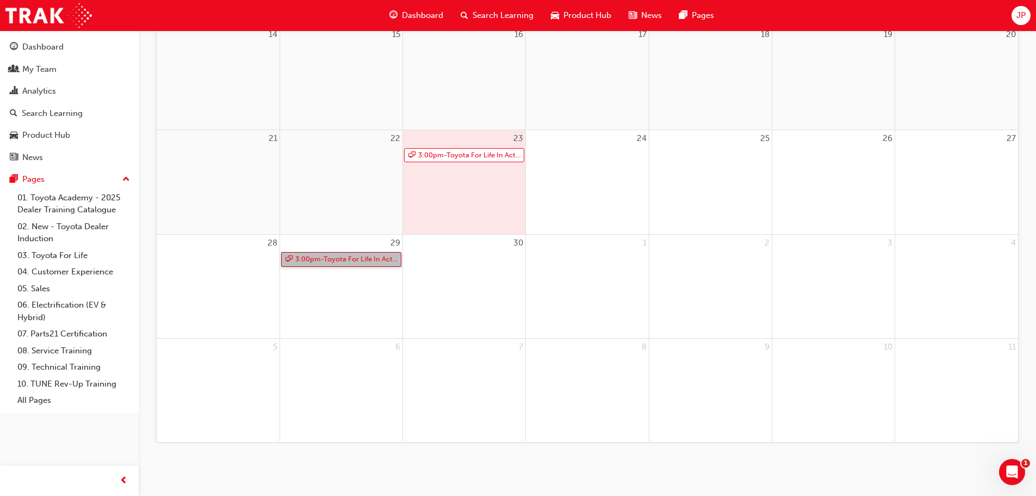
click at [329, 258] on link "3:00pm - Toyota For Life In Action - Virtual Classroom" at bounding box center [341, 259] width 120 height 15
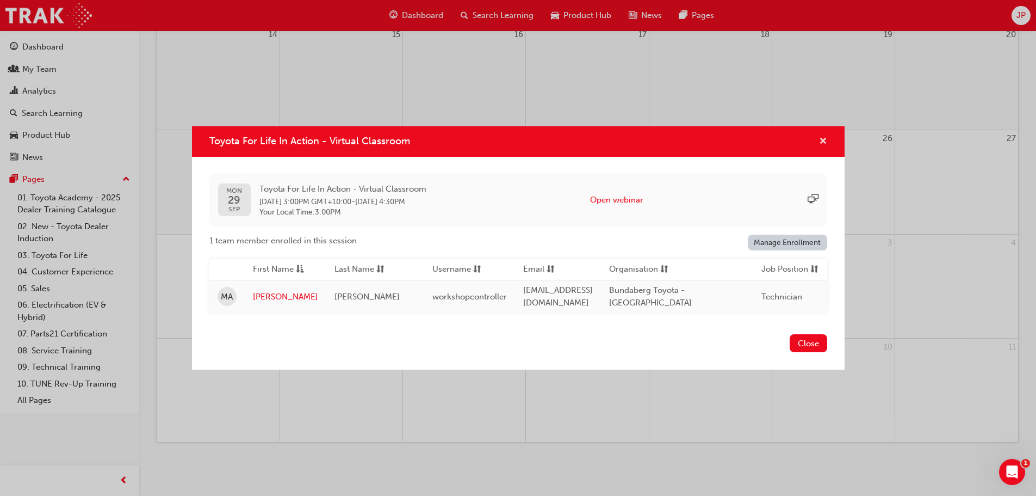
click at [825, 137] on span "cross-icon" at bounding box center [823, 142] width 8 height 10
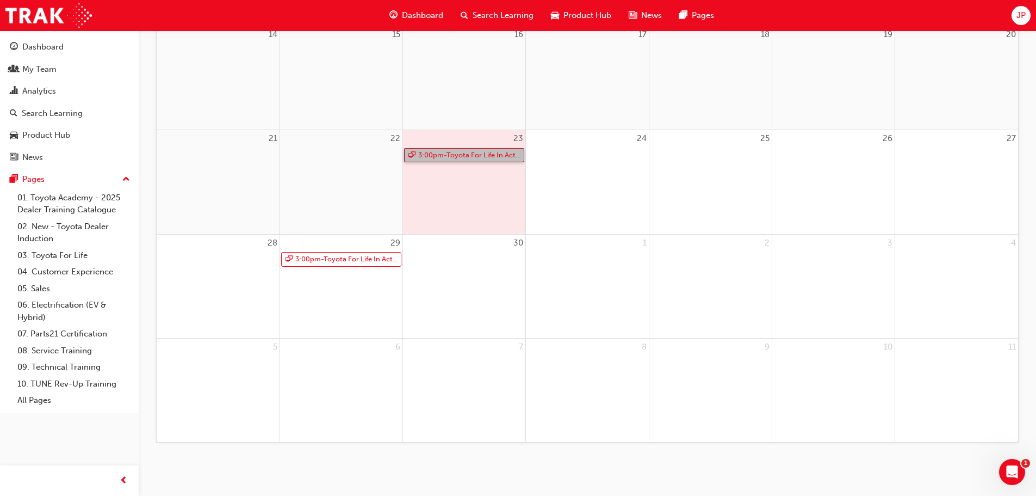
click at [466, 154] on link "3:00pm - Toyota For Life In Action - Virtual Classroom" at bounding box center [464, 155] width 120 height 15
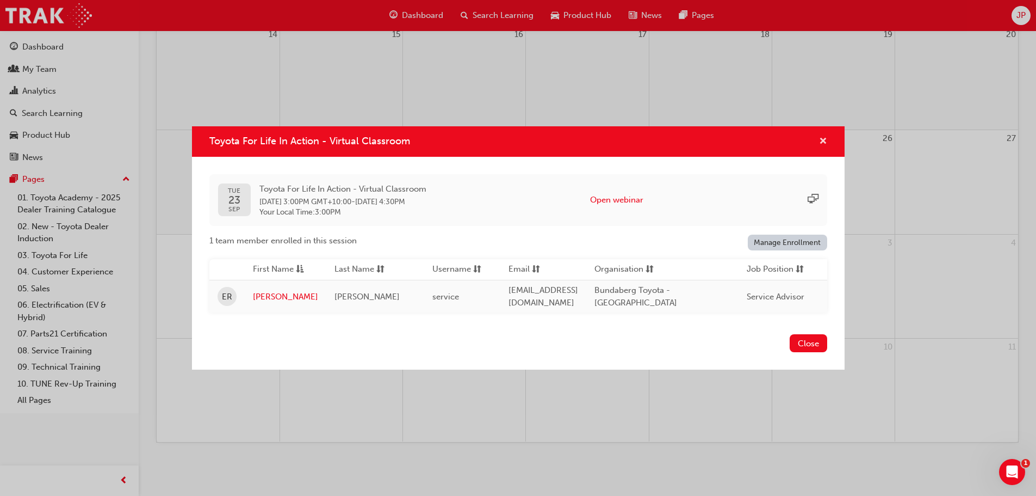
click at [821, 139] on span "cross-icon" at bounding box center [823, 142] width 8 height 10
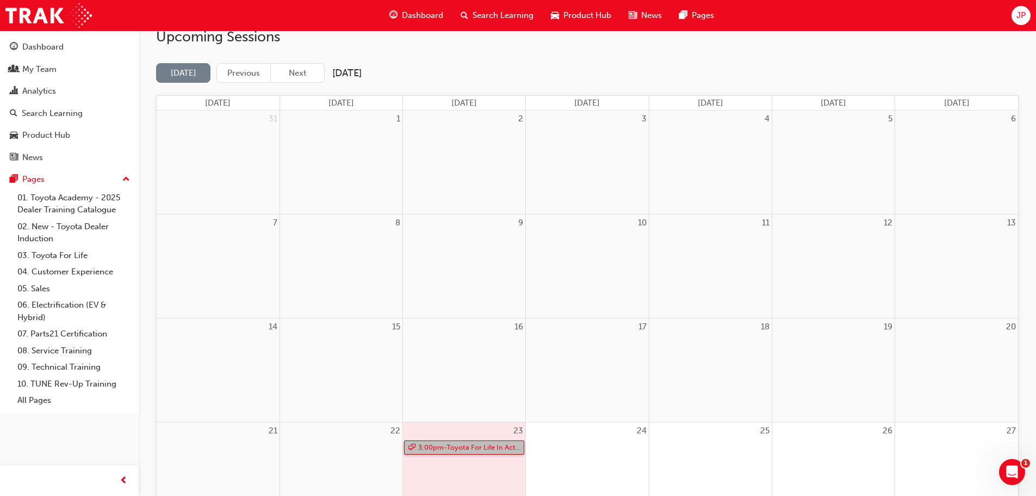
scroll to position [0, 0]
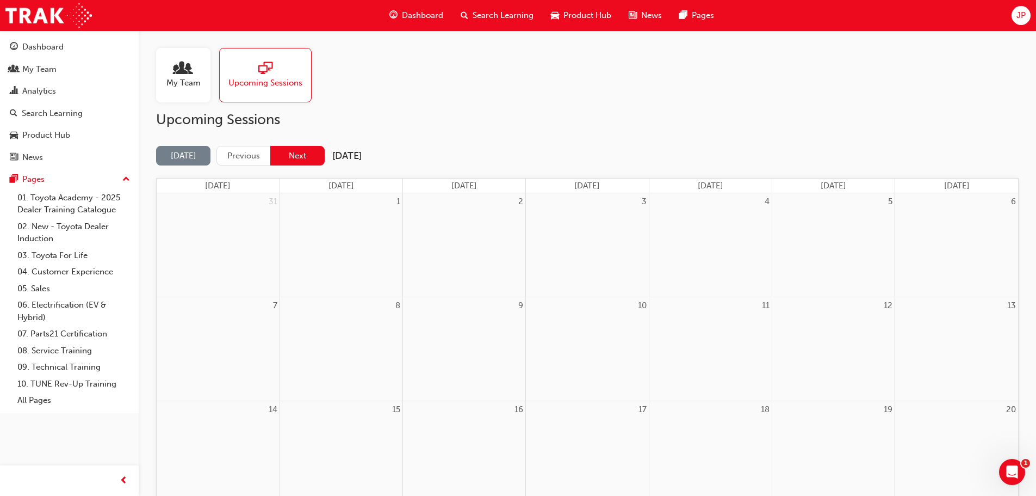
click at [301, 156] on button "Next" at bounding box center [297, 156] width 54 height 20
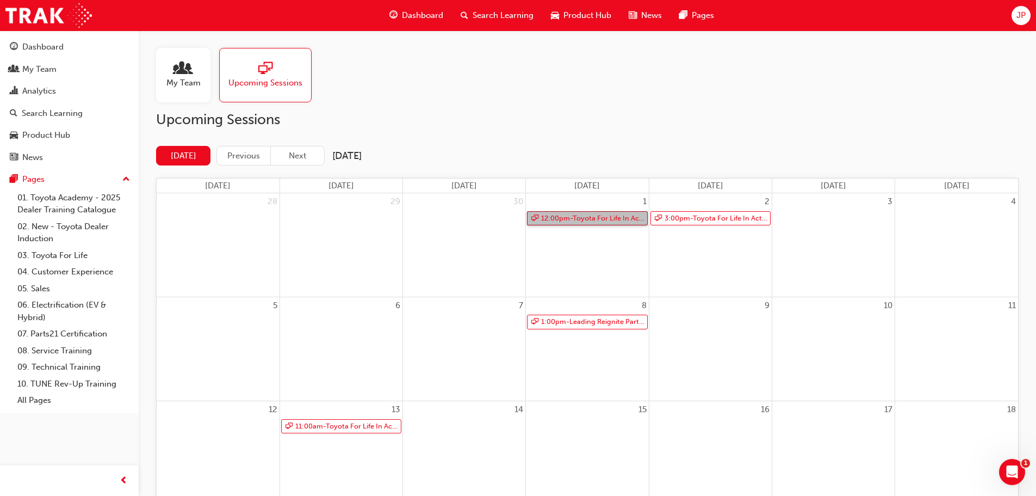
click at [594, 216] on link "12:00pm - Toyota For Life In Action - Virtual Classroom" at bounding box center [587, 218] width 120 height 15
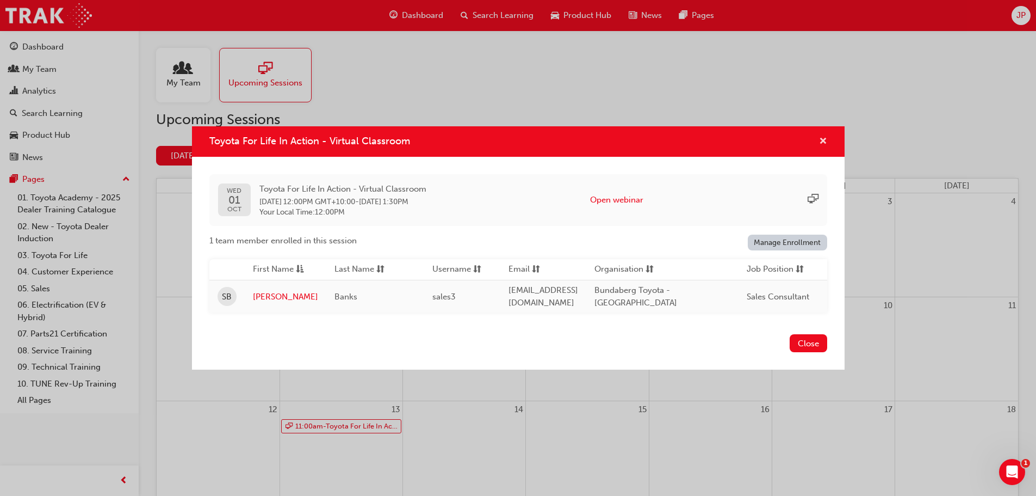
click at [824, 140] on span "cross-icon" at bounding box center [823, 142] width 8 height 10
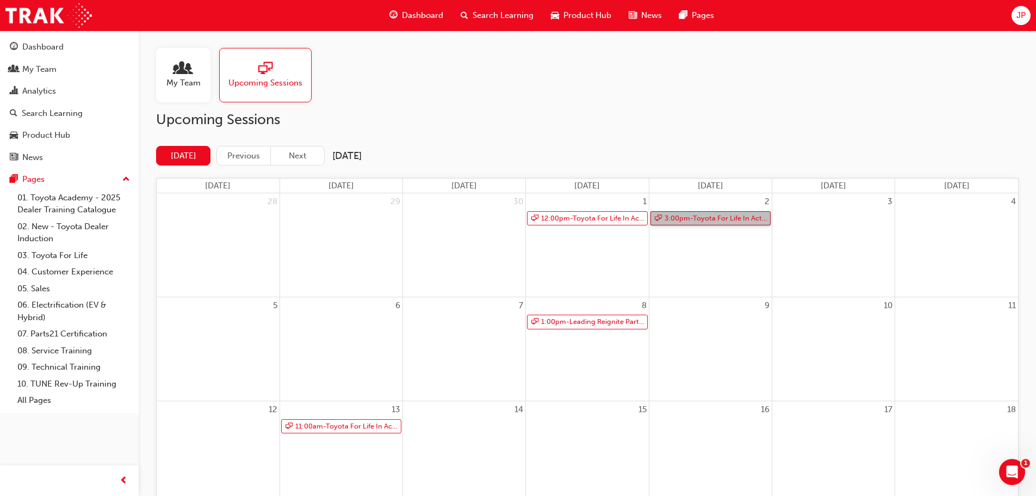
click at [715, 214] on link "3:00pm - Toyota For Life In Action - Virtual Classroom" at bounding box center [711, 218] width 120 height 15
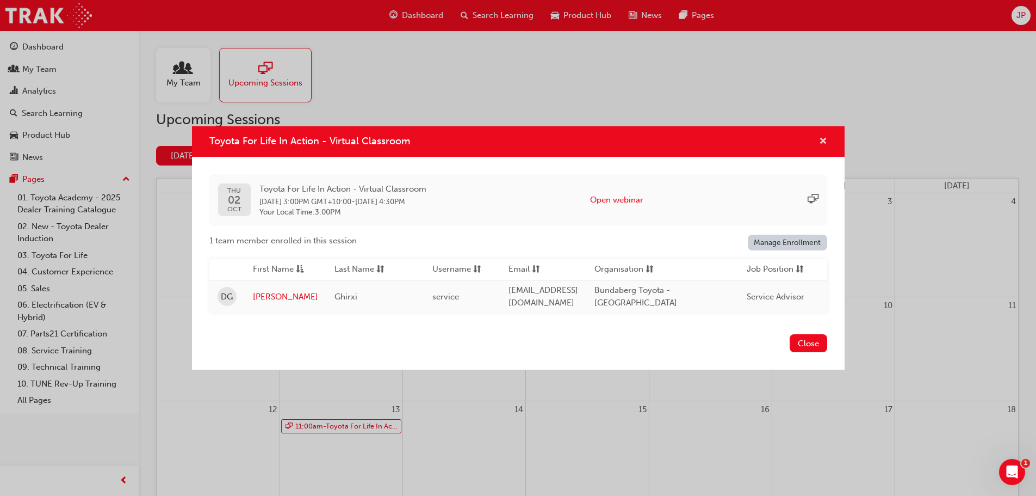
click at [826, 143] on span "cross-icon" at bounding box center [823, 142] width 8 height 10
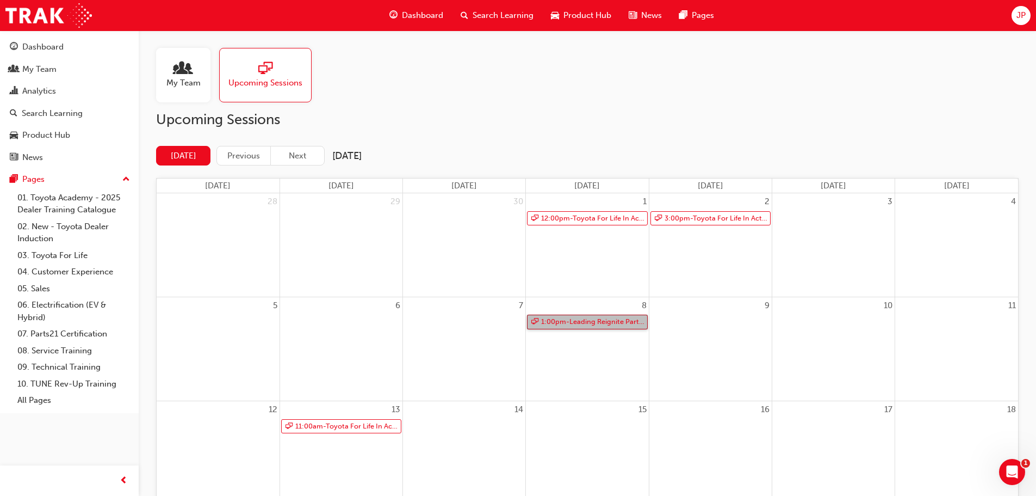
click at [598, 318] on link "1:00pm - Leading Reignite Part 2 - Virtual Classroom" at bounding box center [587, 321] width 120 height 15
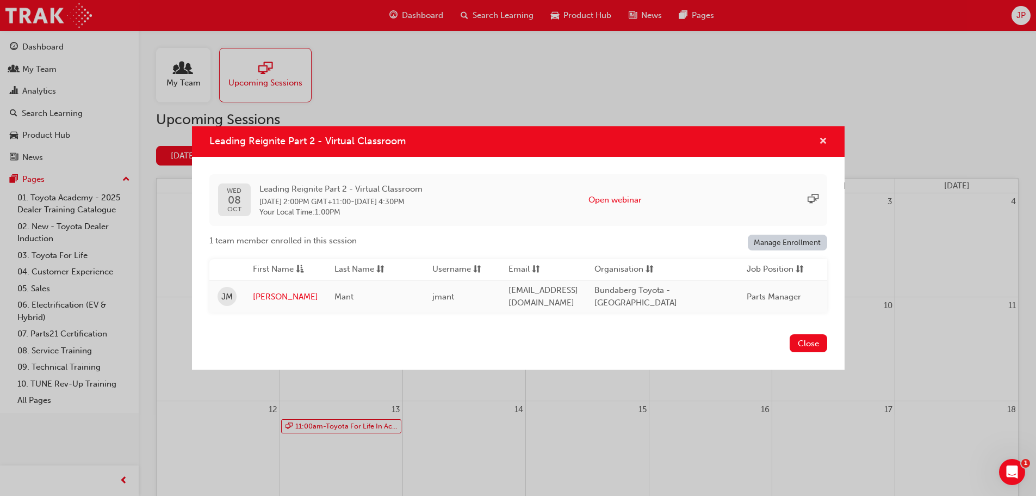
click at [822, 137] on span "cross-icon" at bounding box center [823, 142] width 8 height 10
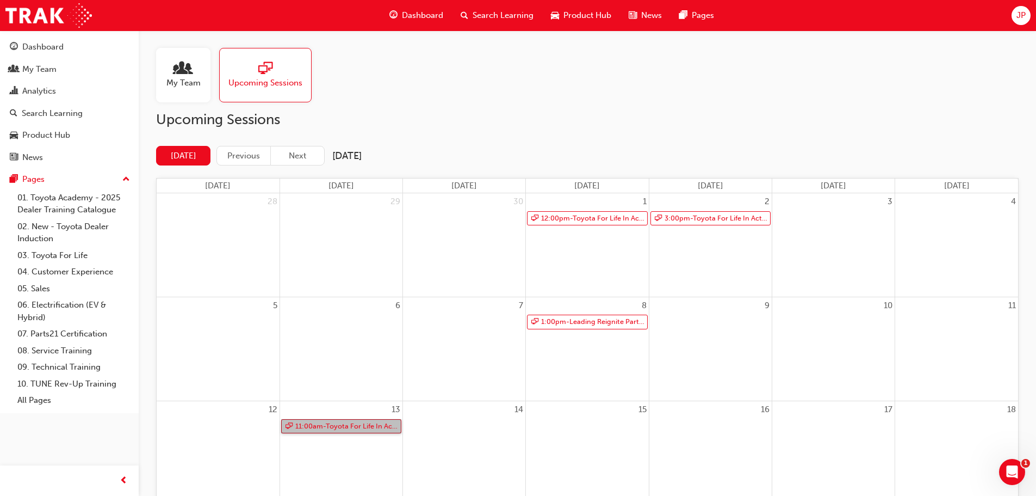
click at [341, 428] on link "11:00am - Toyota For Life In Action - Virtual Classroom" at bounding box center [341, 426] width 120 height 15
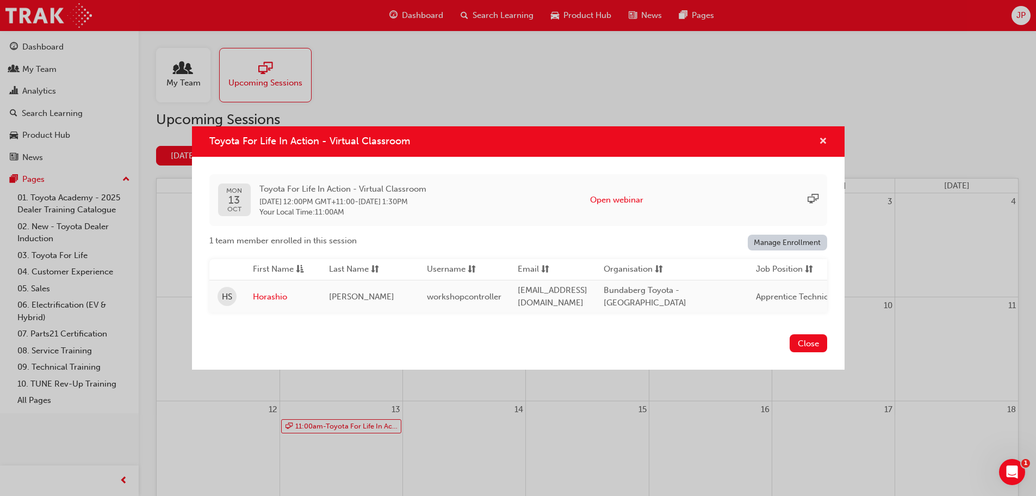
click at [826, 139] on span "cross-icon" at bounding box center [823, 142] width 8 height 10
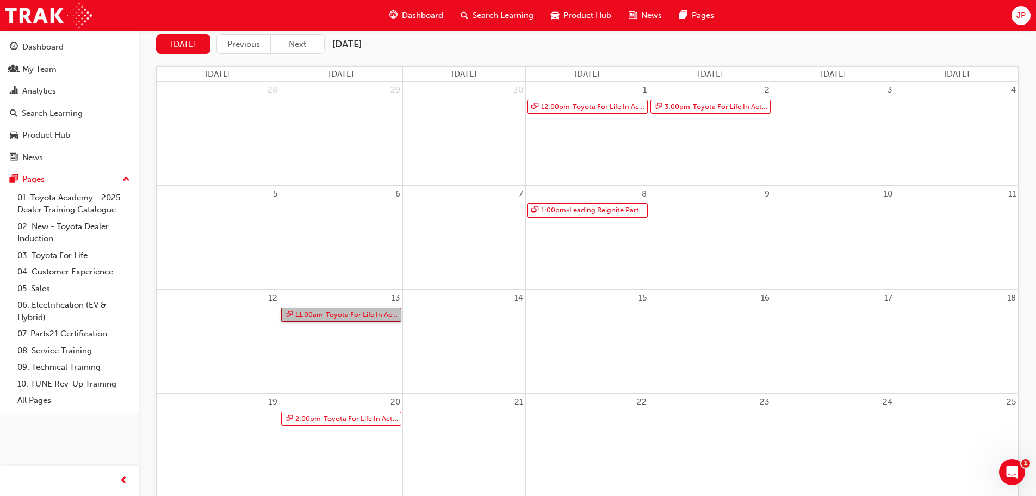
scroll to position [218, 0]
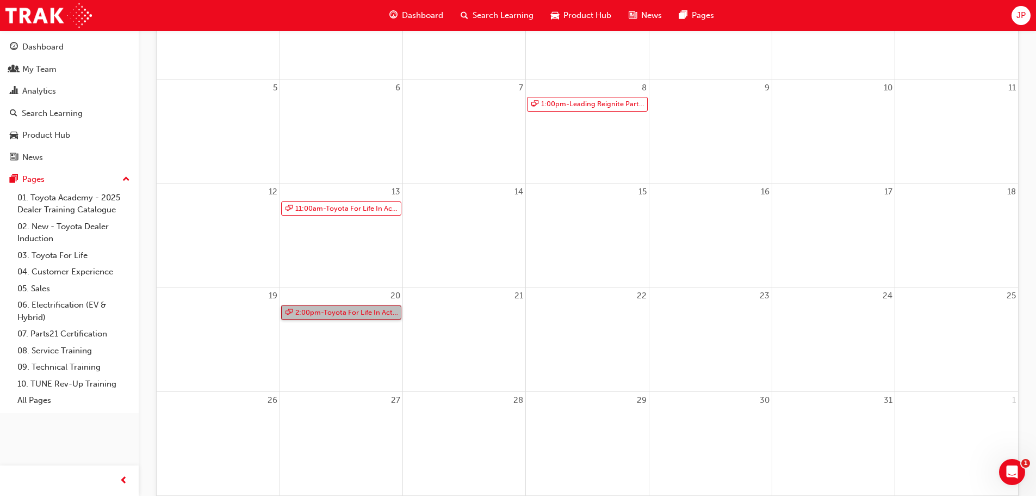
click at [368, 311] on link "2:00pm - Toyota For Life In Action - Virtual Classroom" at bounding box center [341, 312] width 120 height 15
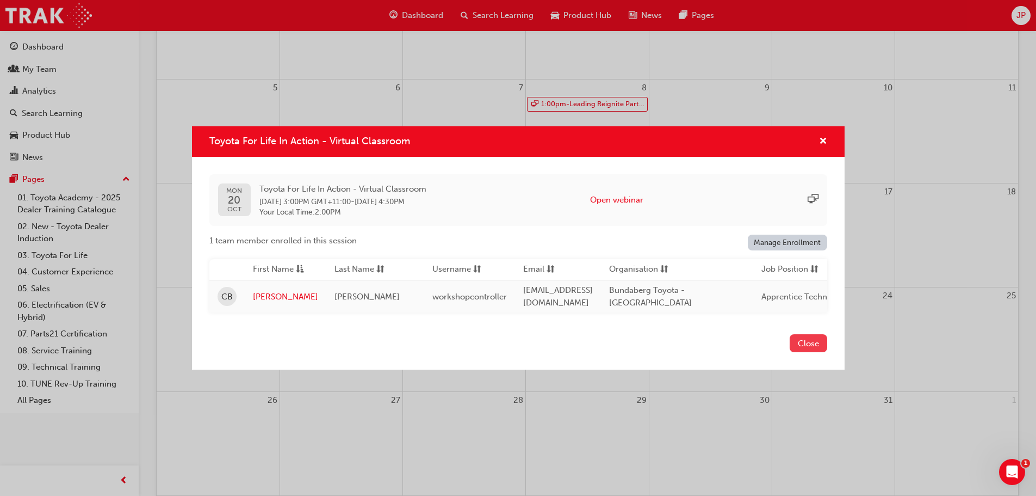
click at [801, 348] on button "Close" at bounding box center [809, 343] width 38 height 18
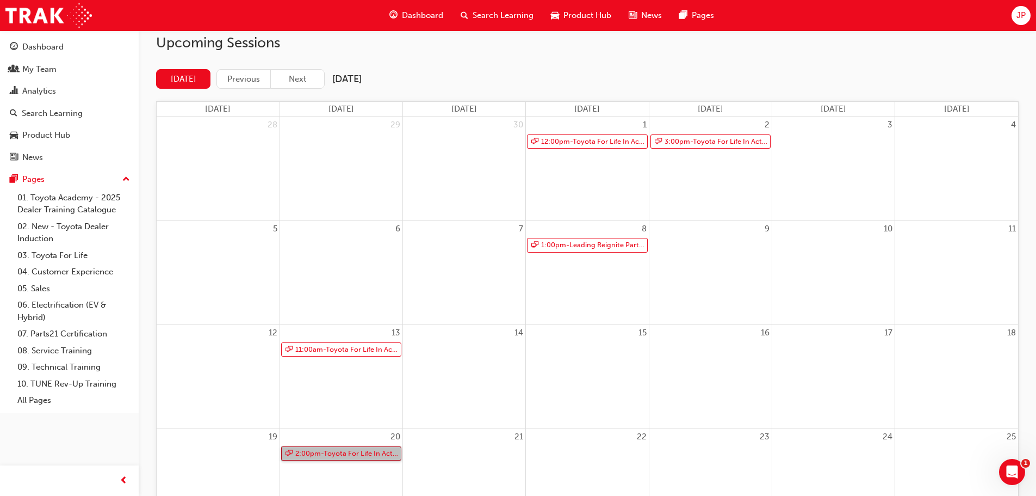
scroll to position [0, 0]
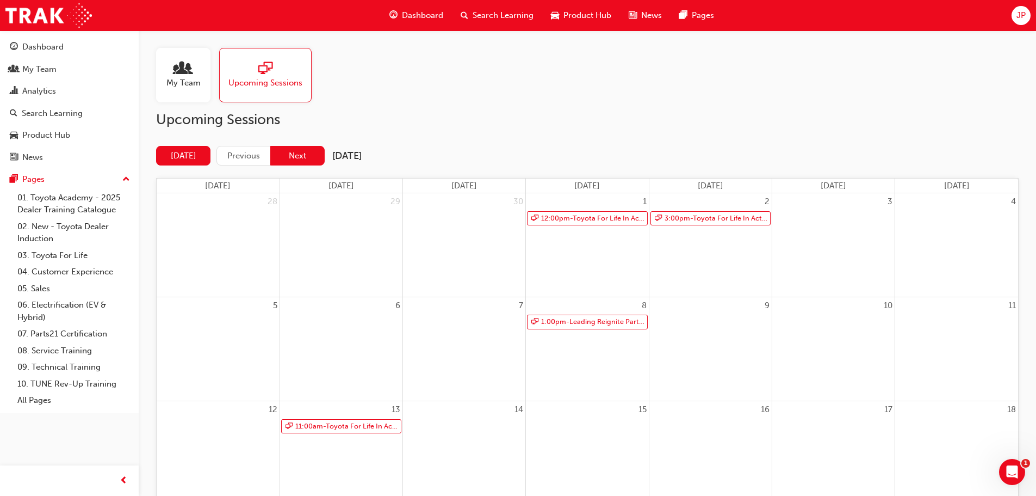
click at [299, 153] on button "Next" at bounding box center [297, 156] width 54 height 20
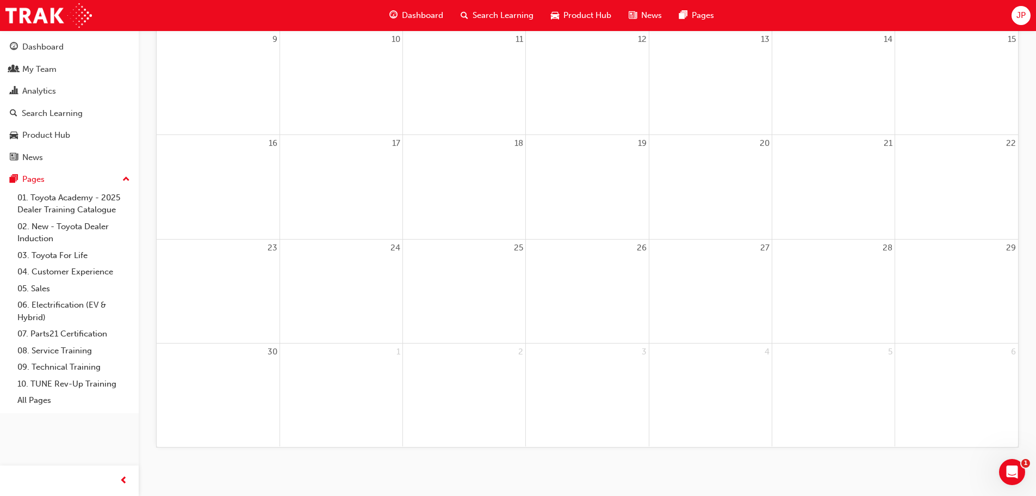
scroll to position [375, 0]
click at [41, 48] on div "Dashboard" at bounding box center [42, 47] width 41 height 13
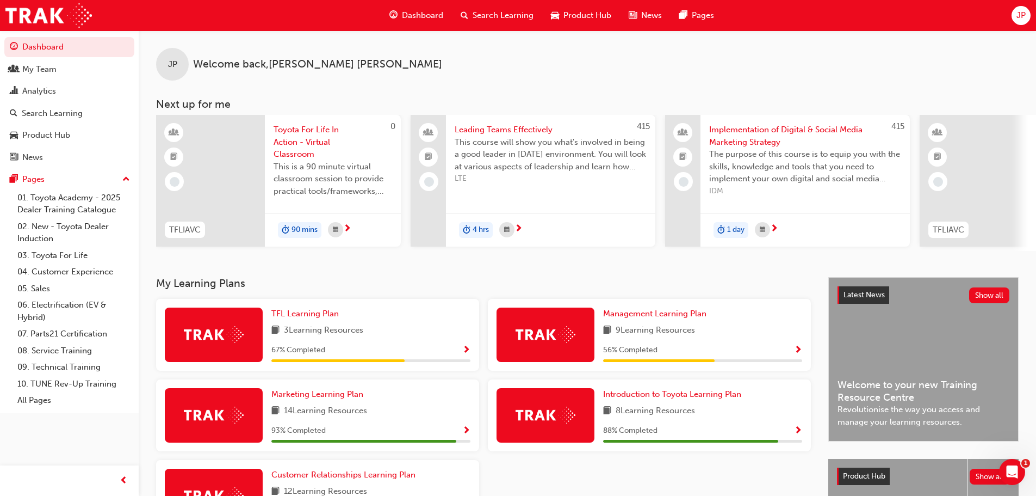
click at [286, 137] on span "Toyota For Life In Action - Virtual Classroom" at bounding box center [333, 142] width 119 height 37
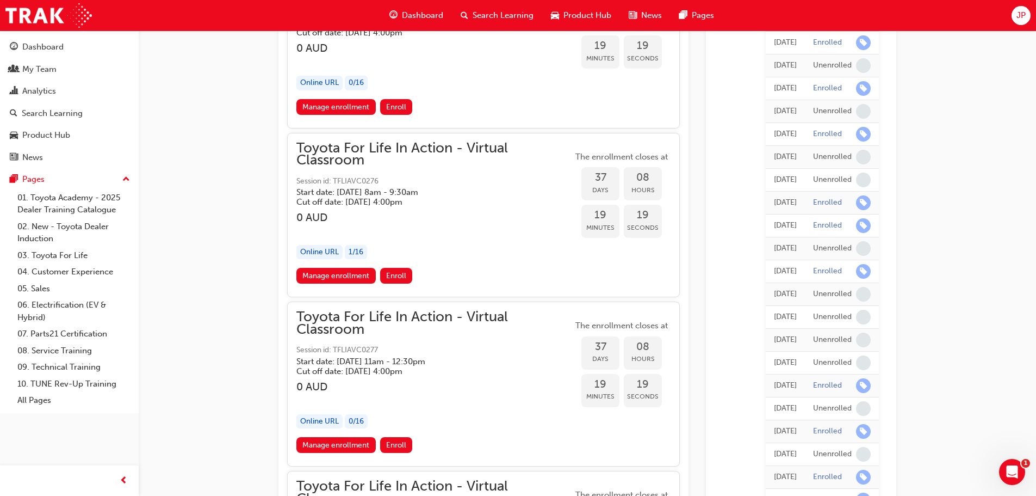
scroll to position [14018, 0]
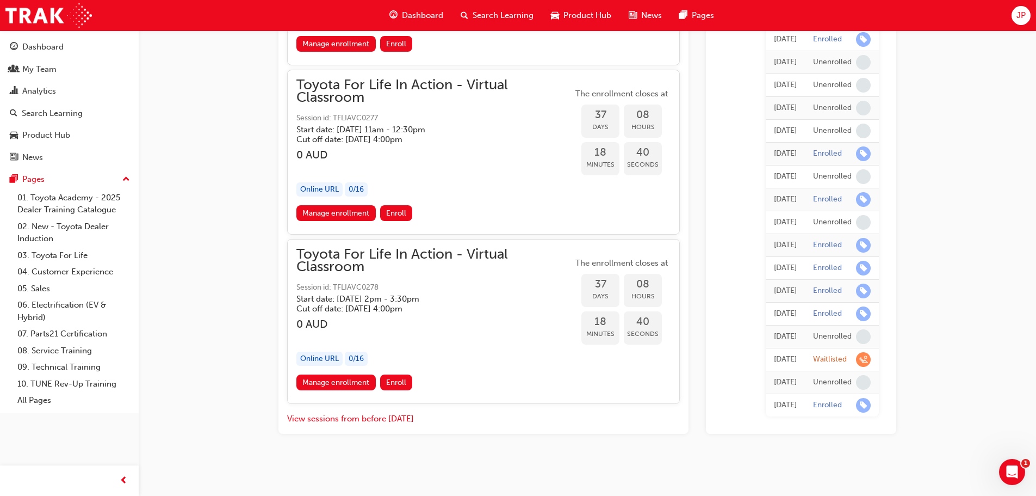
click at [1027, 9] on div "JP" at bounding box center [1021, 15] width 19 height 19
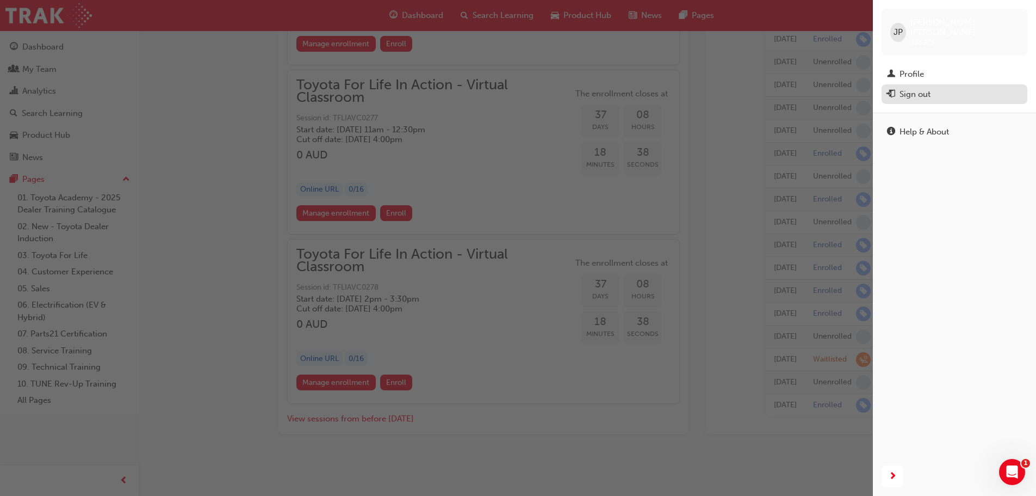
click at [931, 88] on div "Sign out" at bounding box center [954, 95] width 135 height 14
